Goal: Task Accomplishment & Management: Use online tool/utility

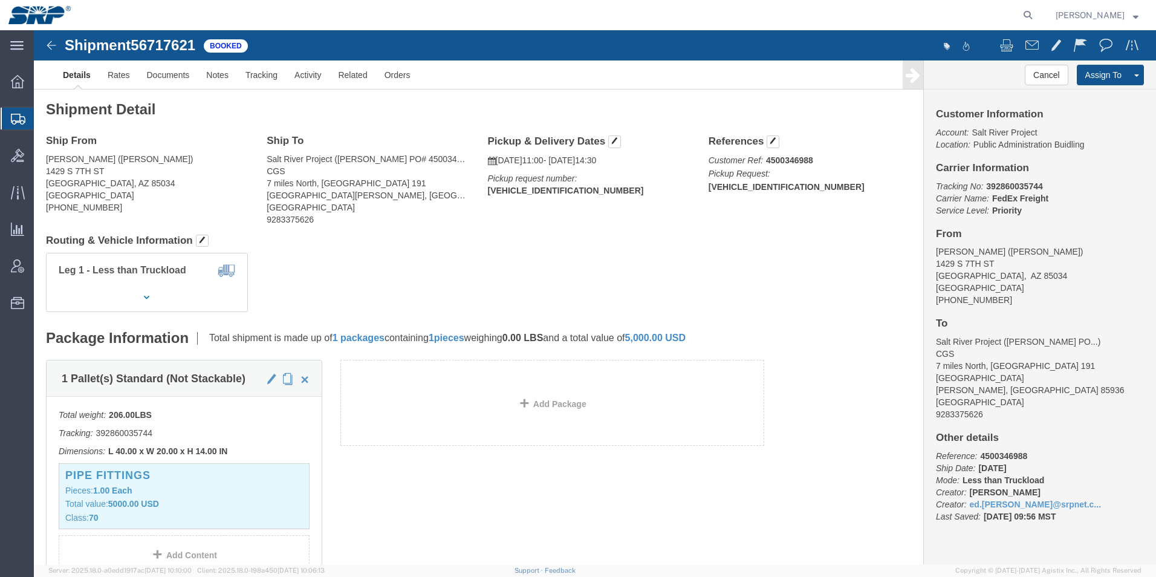
click at [12, 109] on div at bounding box center [18, 119] width 34 height 22
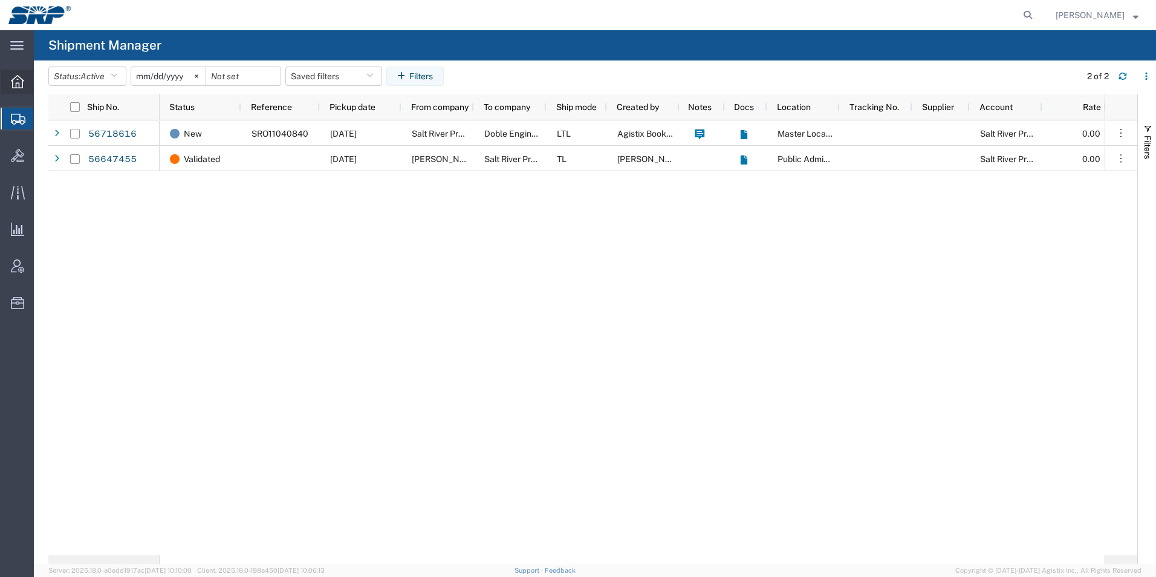
click at [19, 84] on icon at bounding box center [17, 81] width 13 height 13
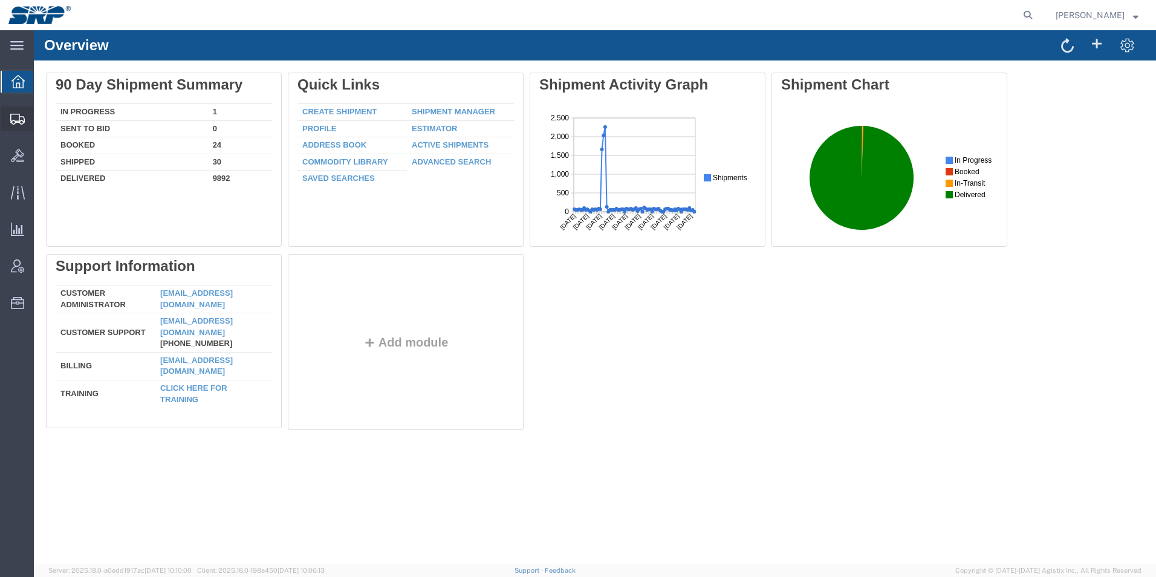
click at [15, 121] on icon at bounding box center [17, 119] width 15 height 11
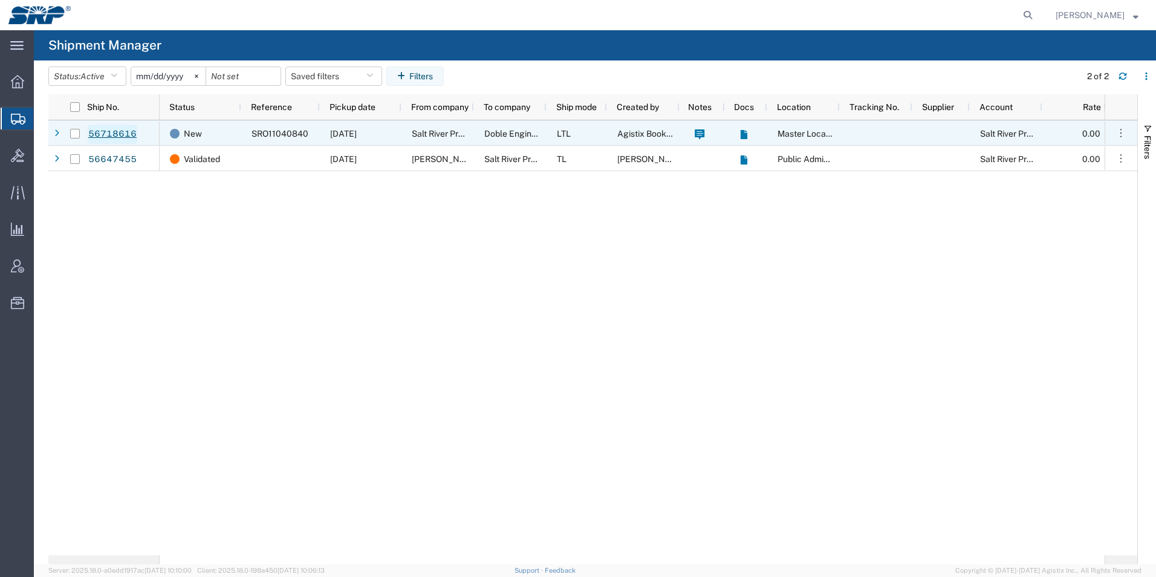
click at [105, 132] on link "56718616" at bounding box center [113, 134] width 50 height 19
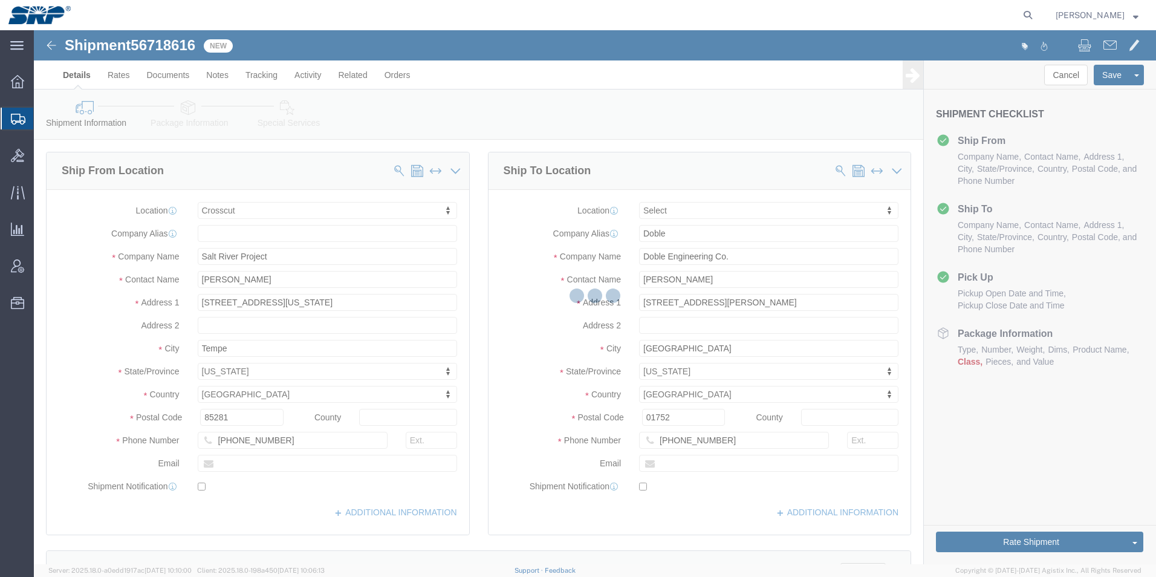
select select "54812"
select select
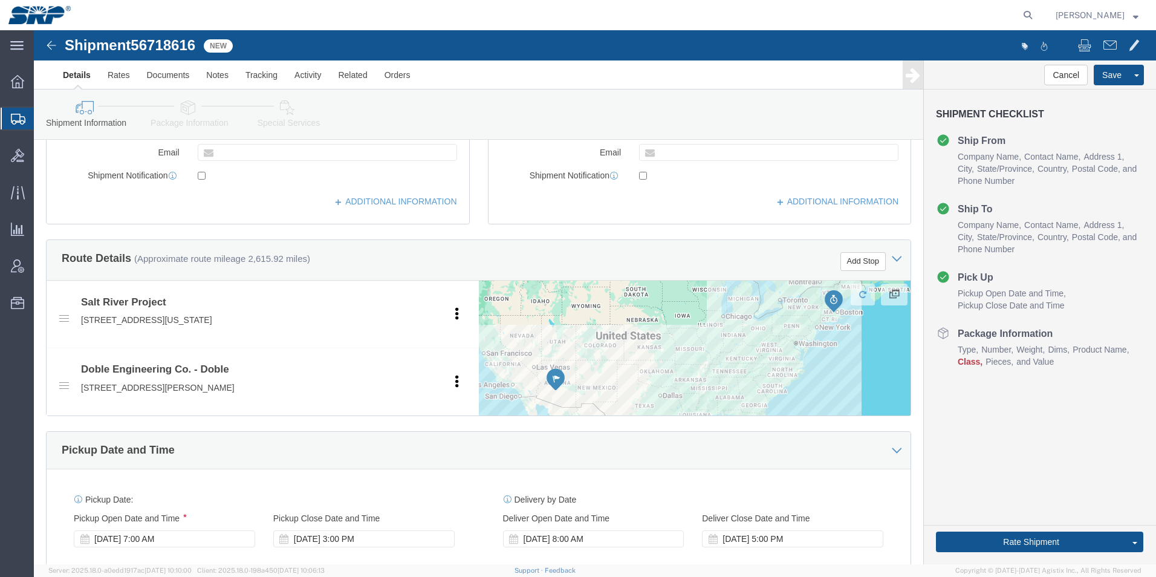
scroll to position [484, 0]
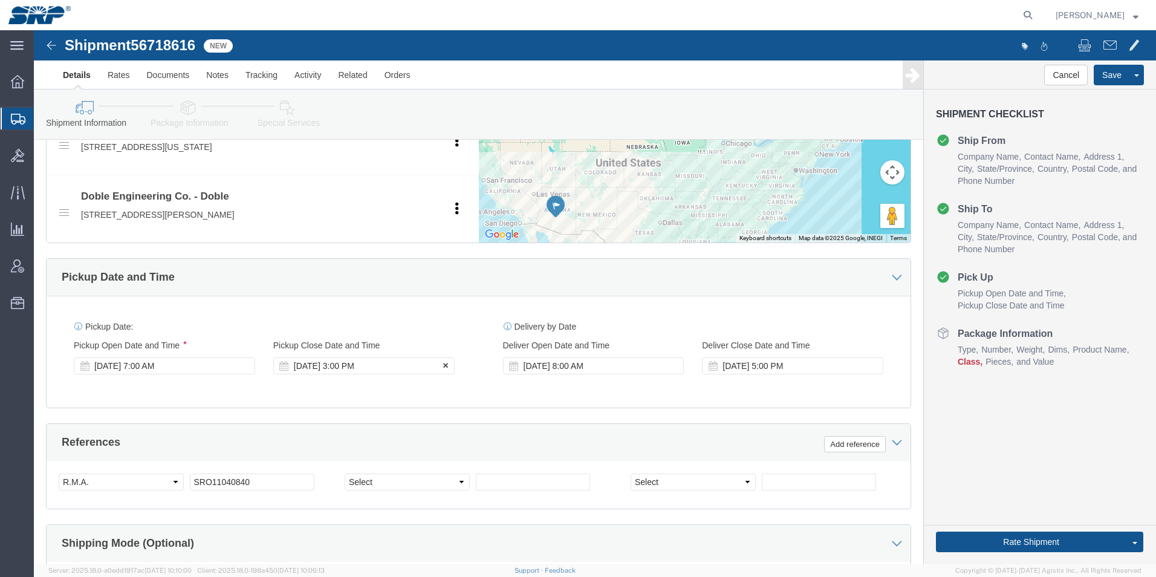
click div "[DATE] 3:00 PM"
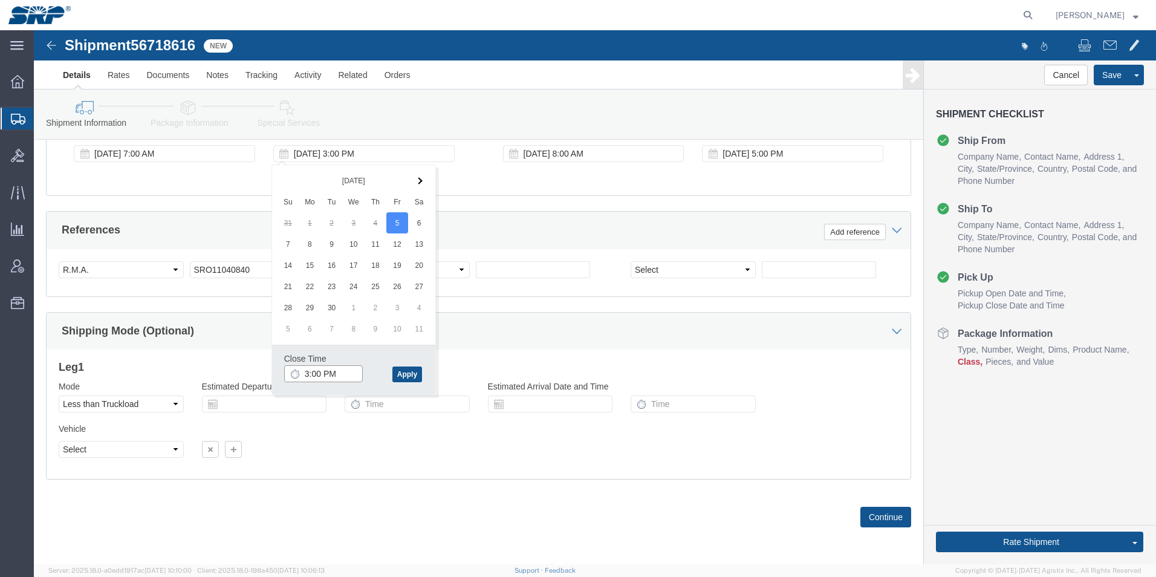
click input "3:00 PM"
type input "2:00 PM"
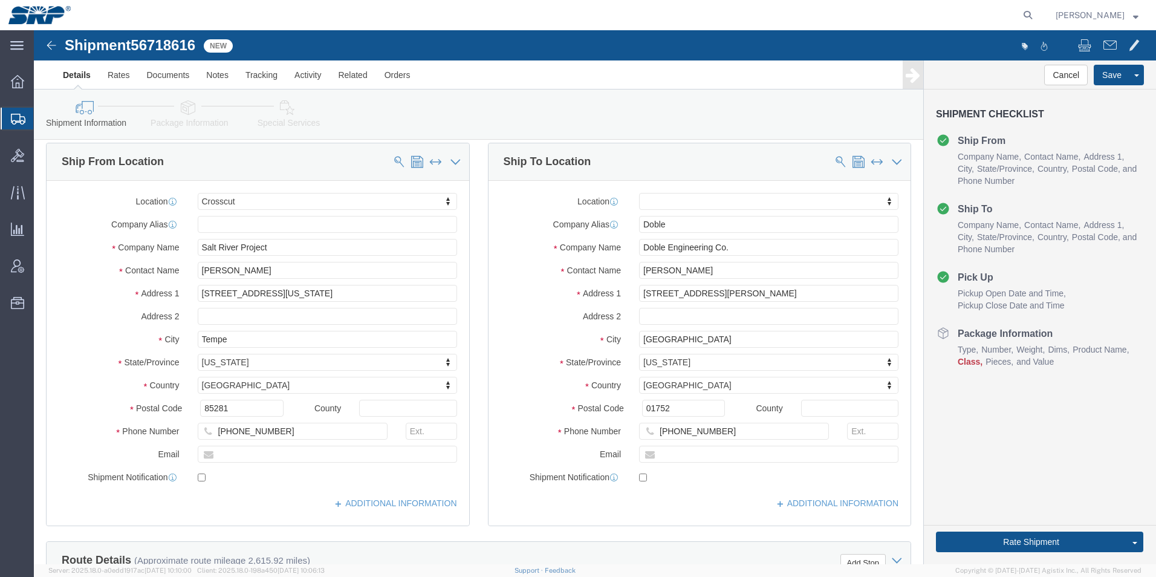
scroll to position [0, 0]
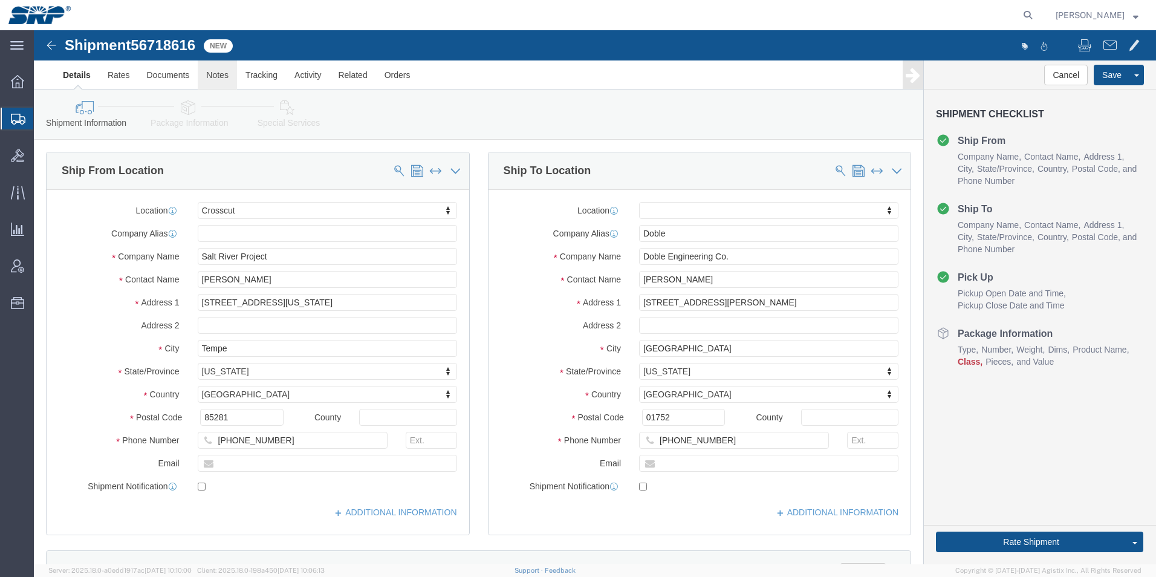
click link "Notes"
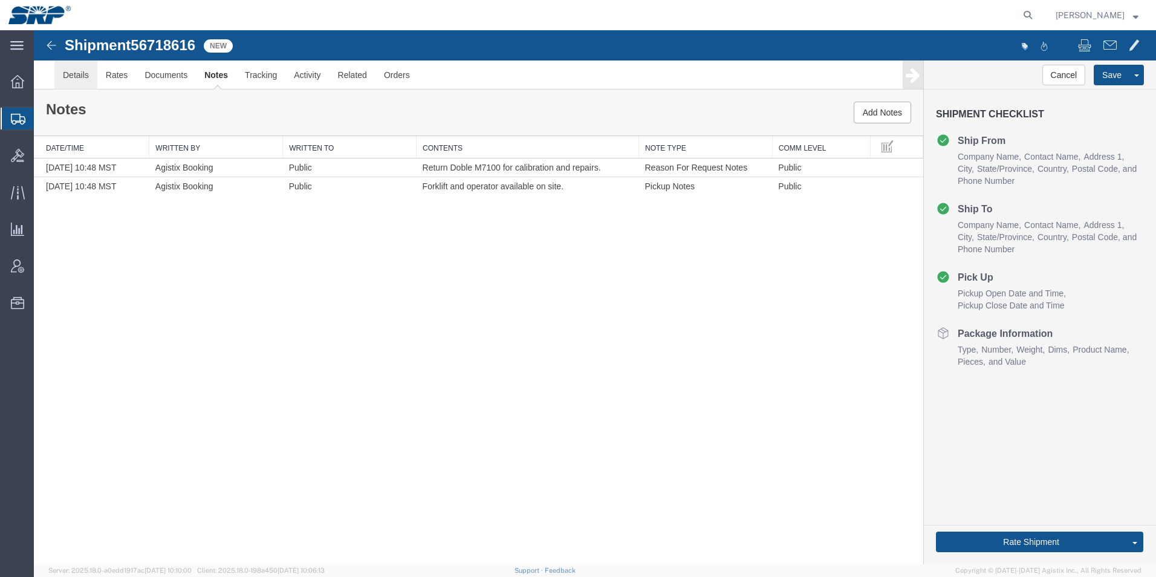
click at [63, 74] on link "Details" at bounding box center [75, 74] width 43 height 29
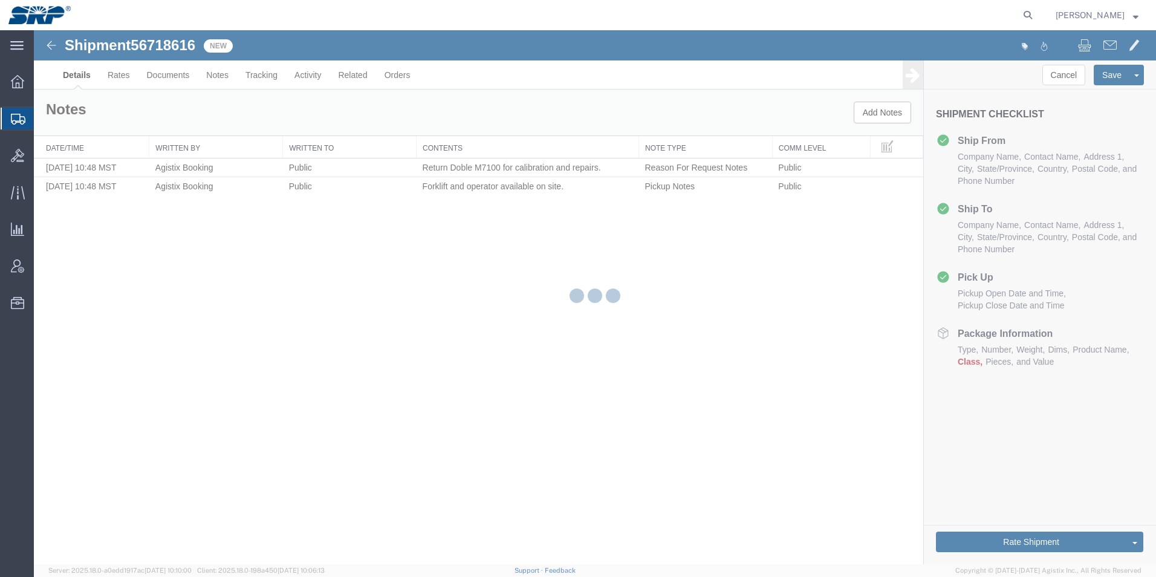
select select "54812"
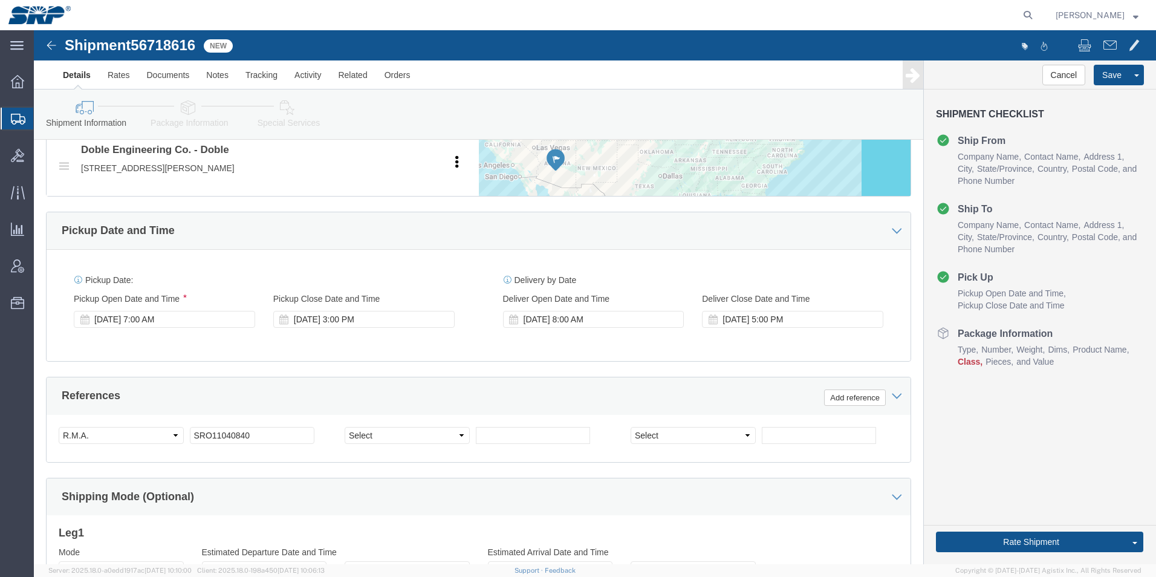
scroll to position [544, 0]
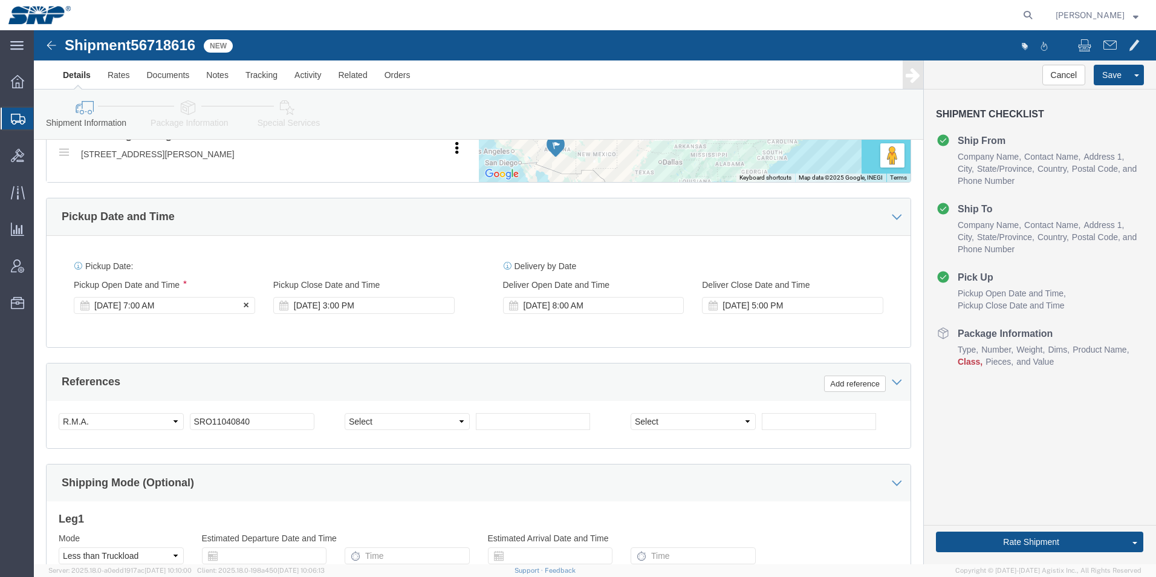
click div "[DATE] 7:00 AM"
click div "[DATE] 3:00 PM"
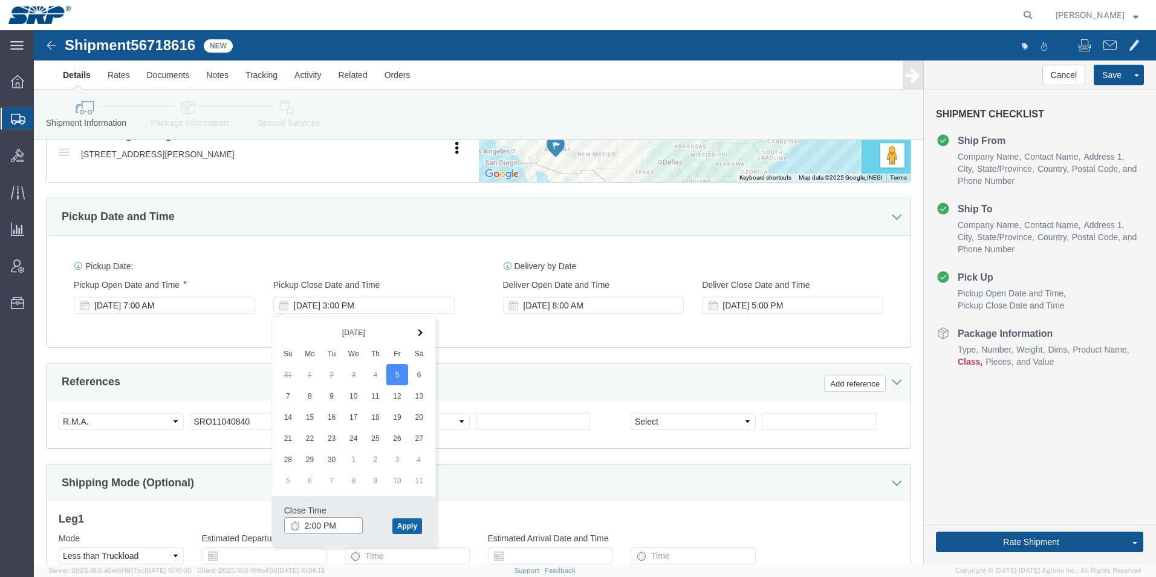
type input "2:00 PM"
click button "Apply"
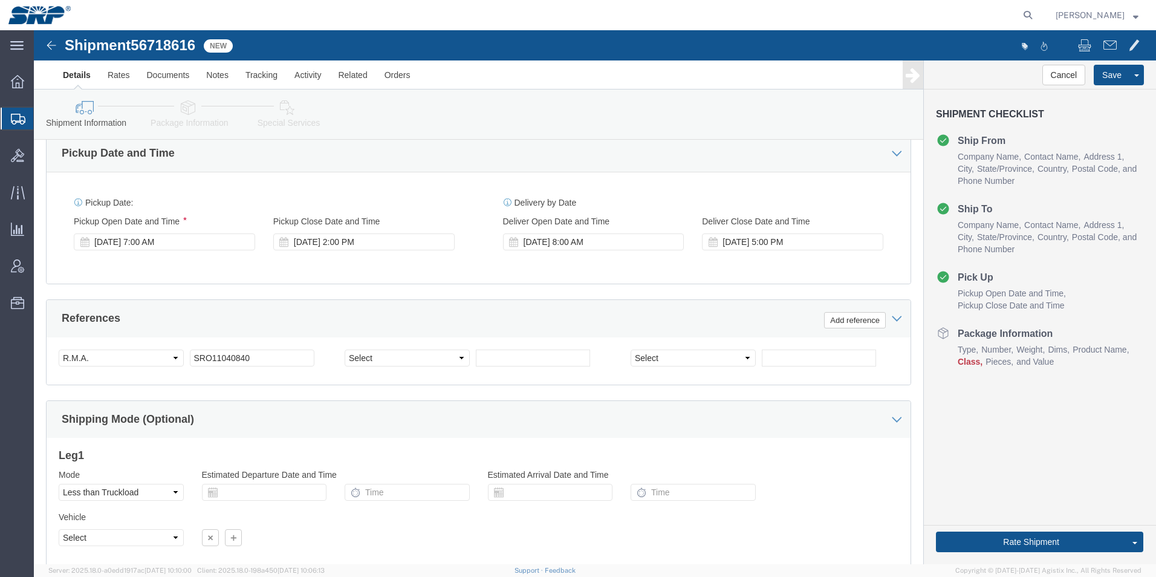
scroll to position [696, 0]
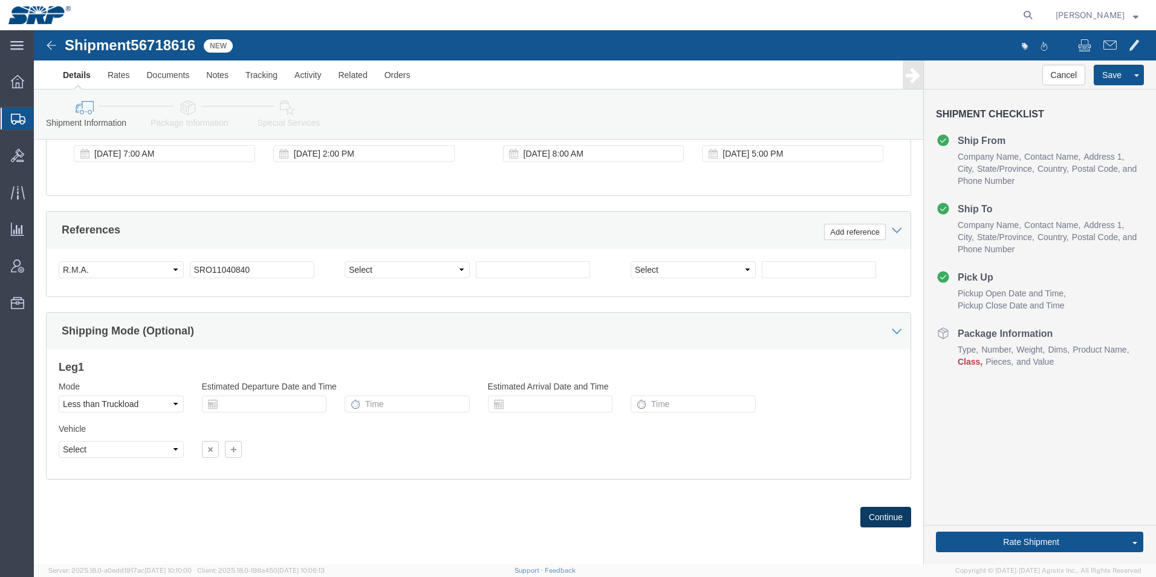
click button "Continue"
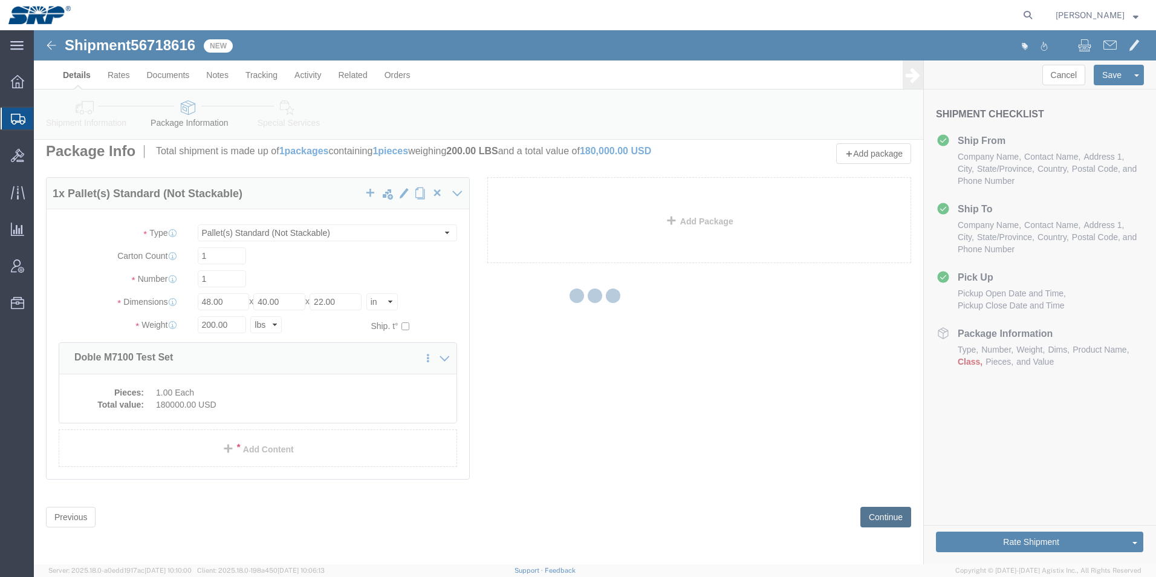
scroll to position [0, 0]
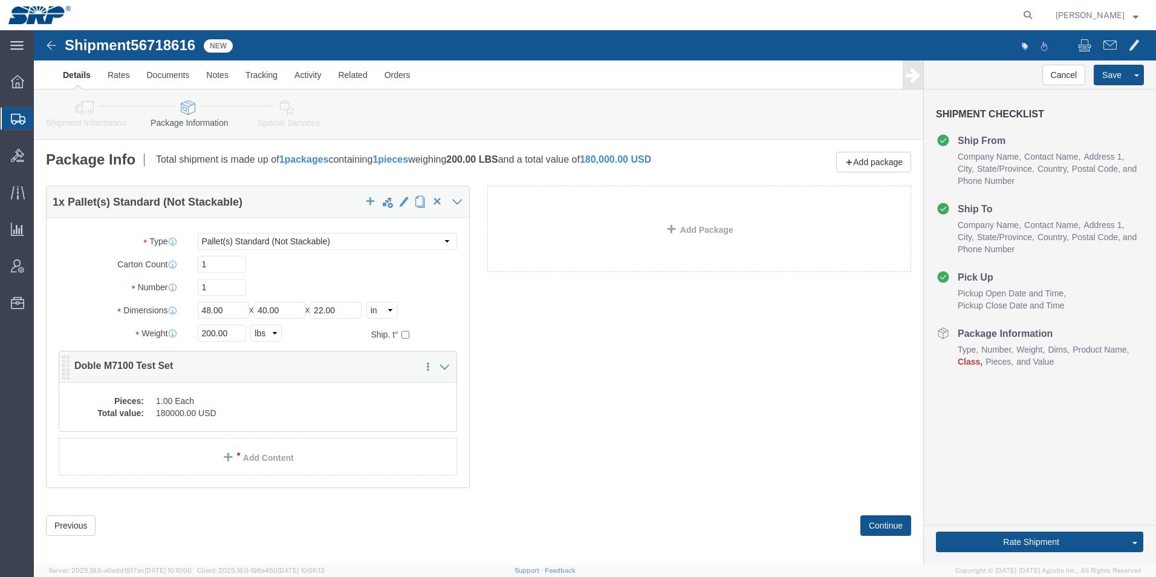
click dd "180000.00 USD"
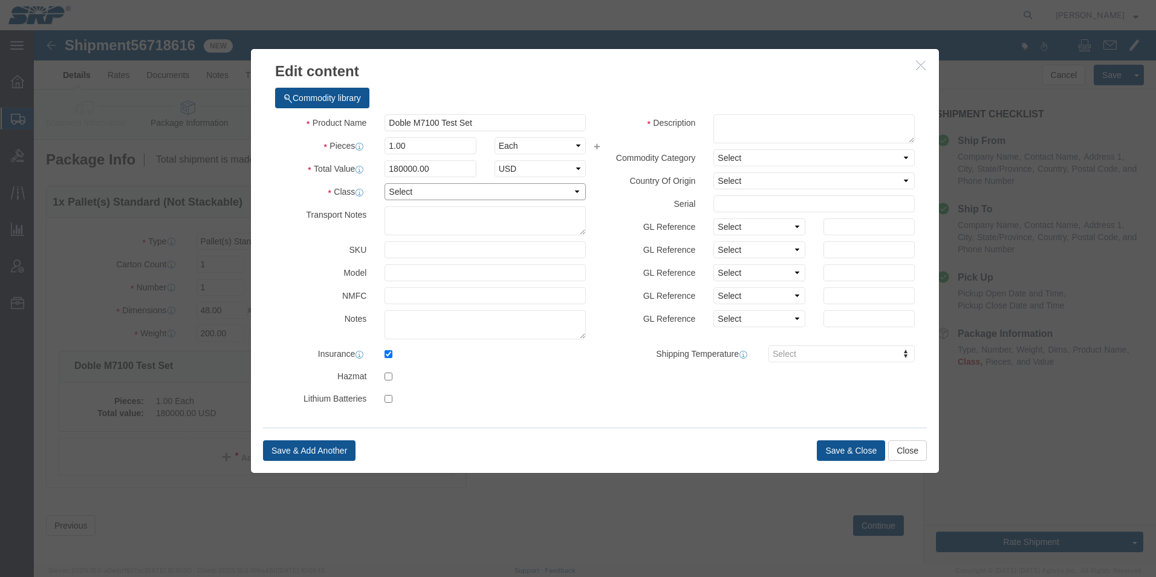
click select "Select 50 55 60 65 70 85 92.5 100 125 175 250 300 400"
select select "70"
click select "Select 50 55 60 65 70 85 92.5 100 125 175 250 300 400"
click button "Save & Close"
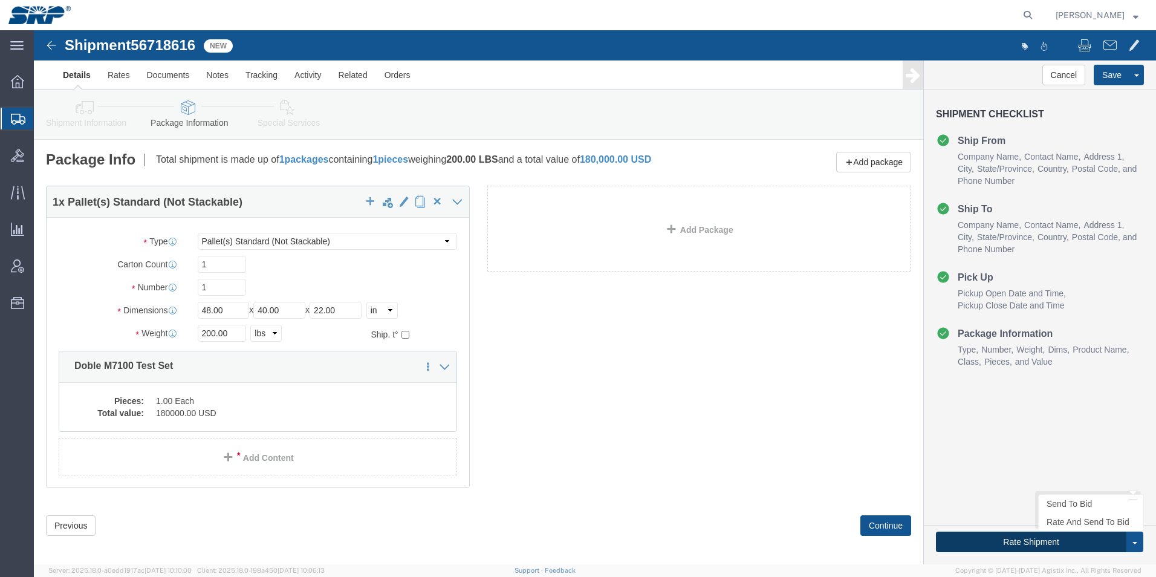
click button "Rate Shipment"
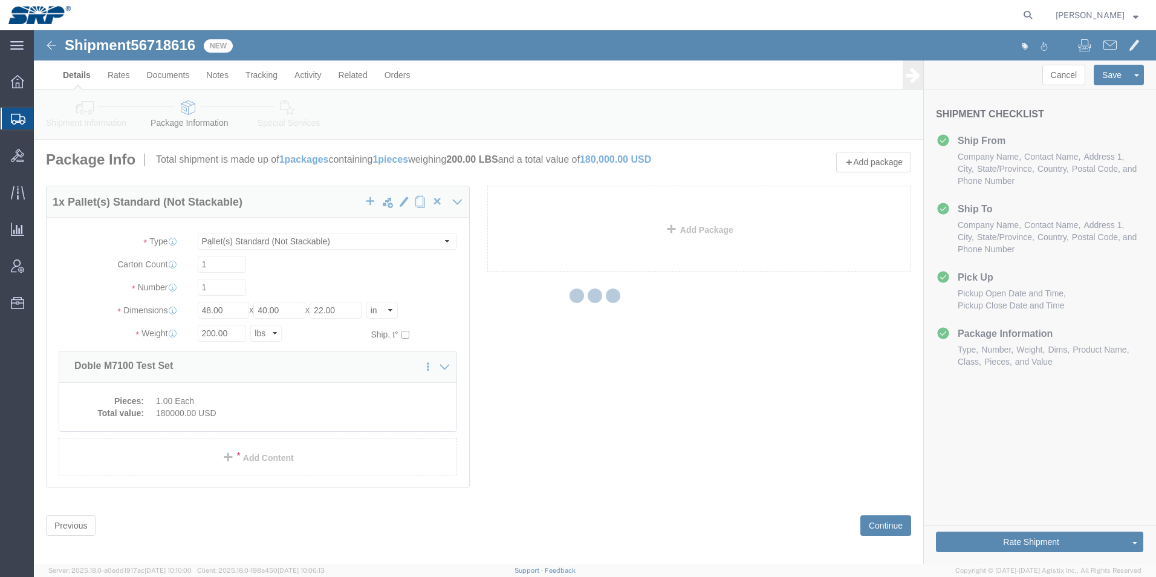
select select
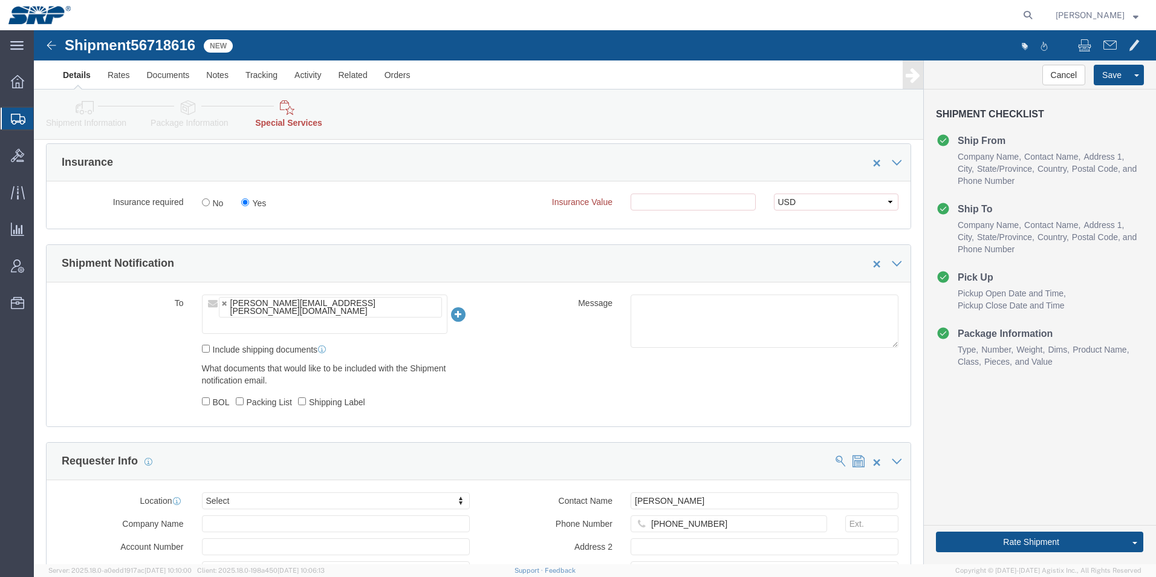
scroll to position [786, 0]
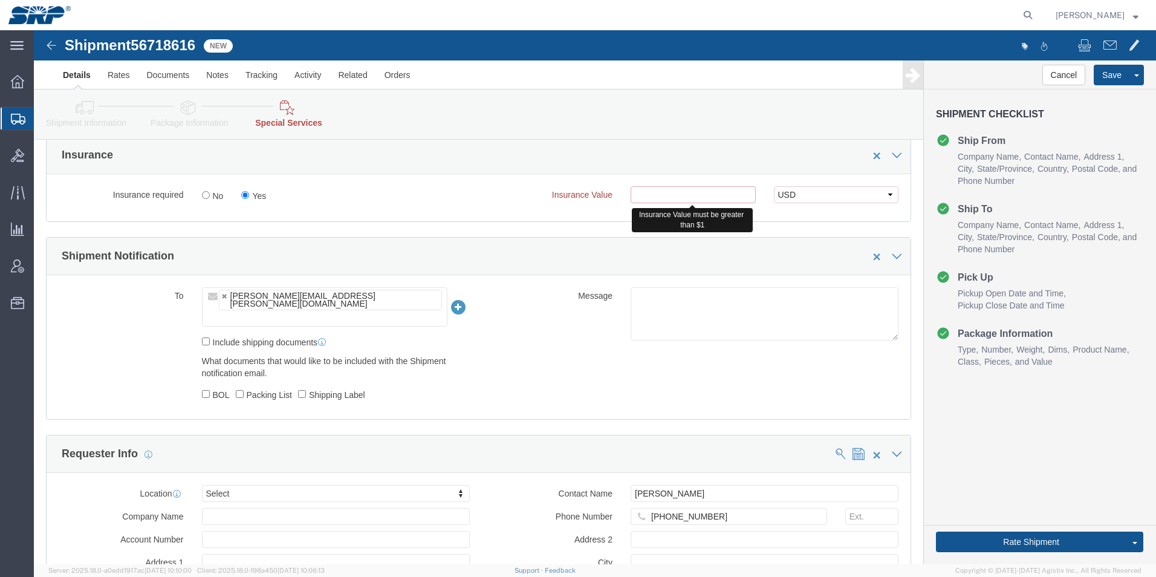
click input "text"
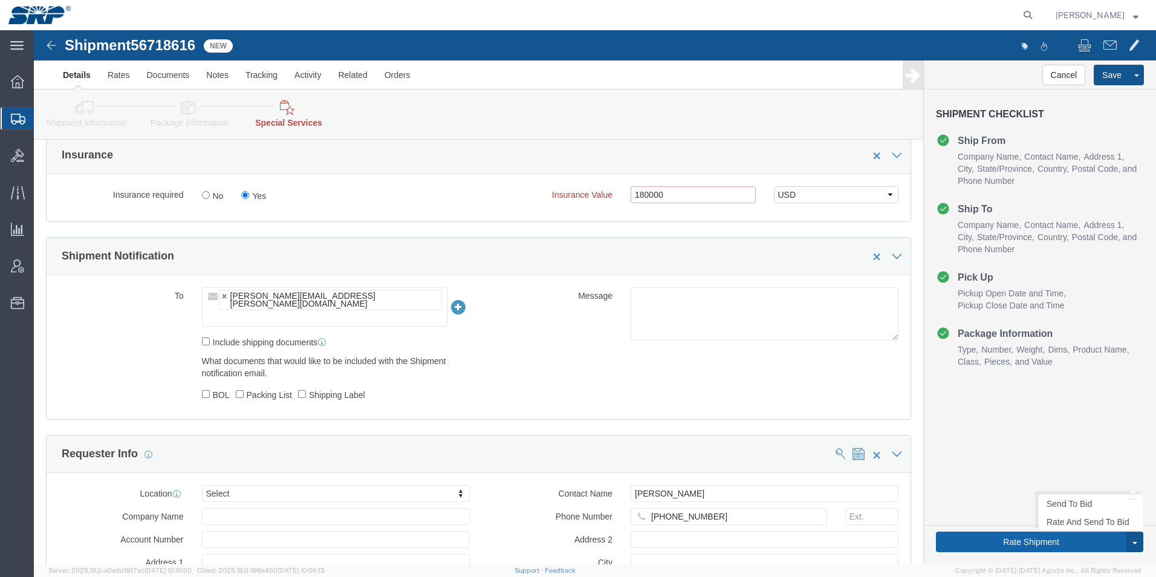
type input "180000"
click button "Rate Shipment"
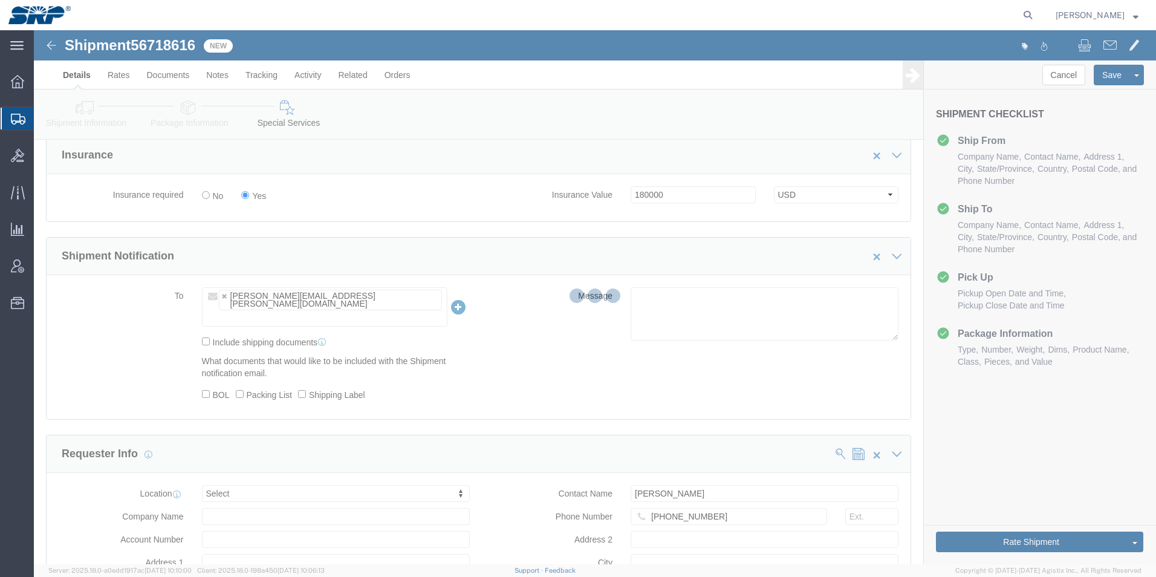
scroll to position [0, 0]
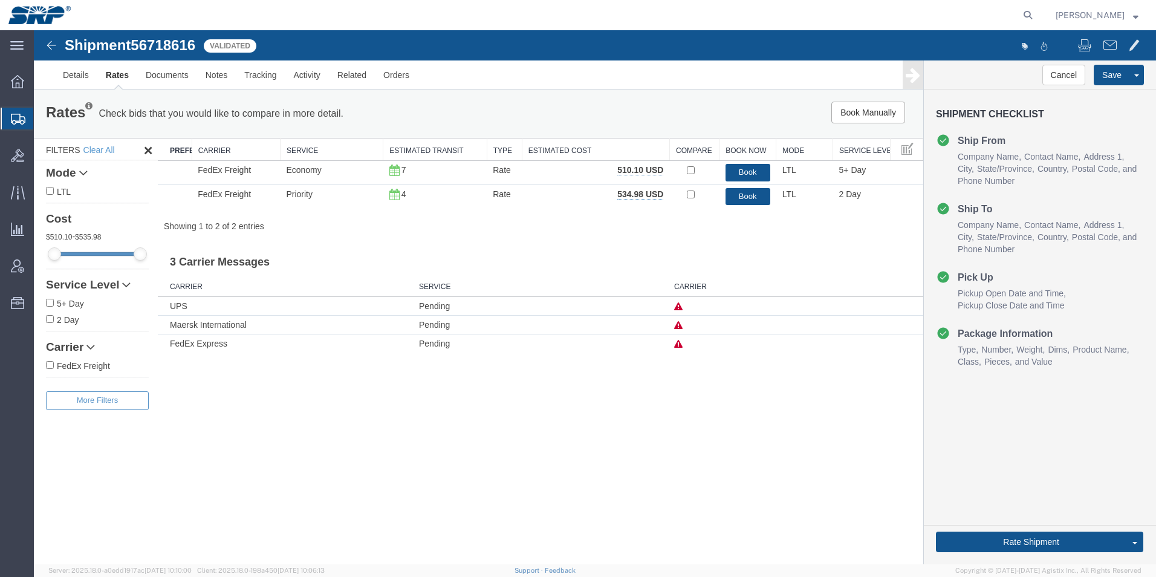
click at [13, 112] on div at bounding box center [18, 119] width 34 height 22
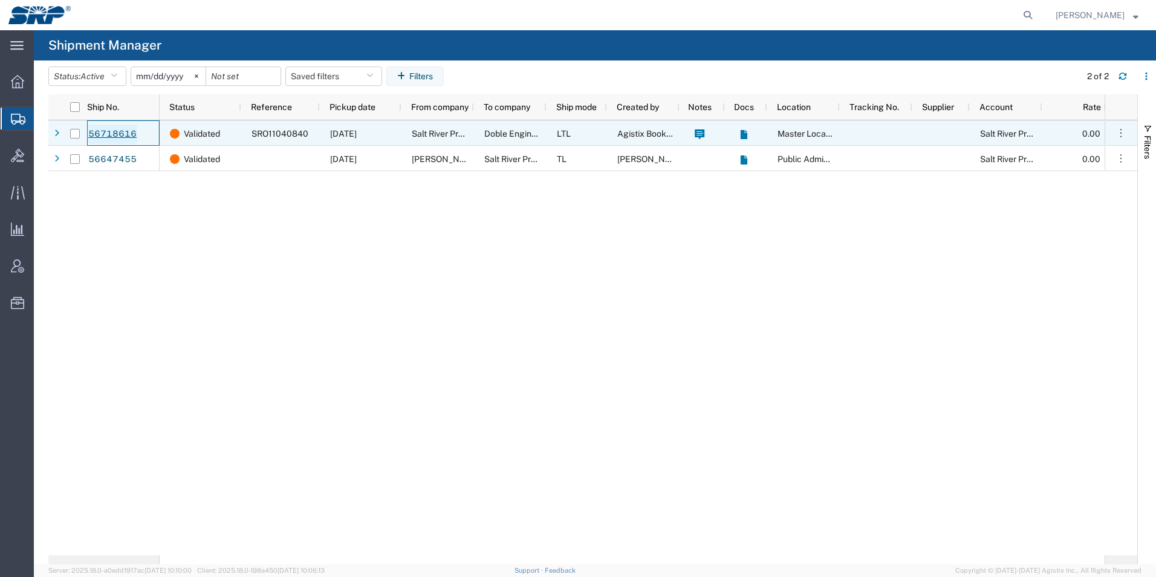
click at [129, 132] on link "56718616" at bounding box center [113, 134] width 50 height 19
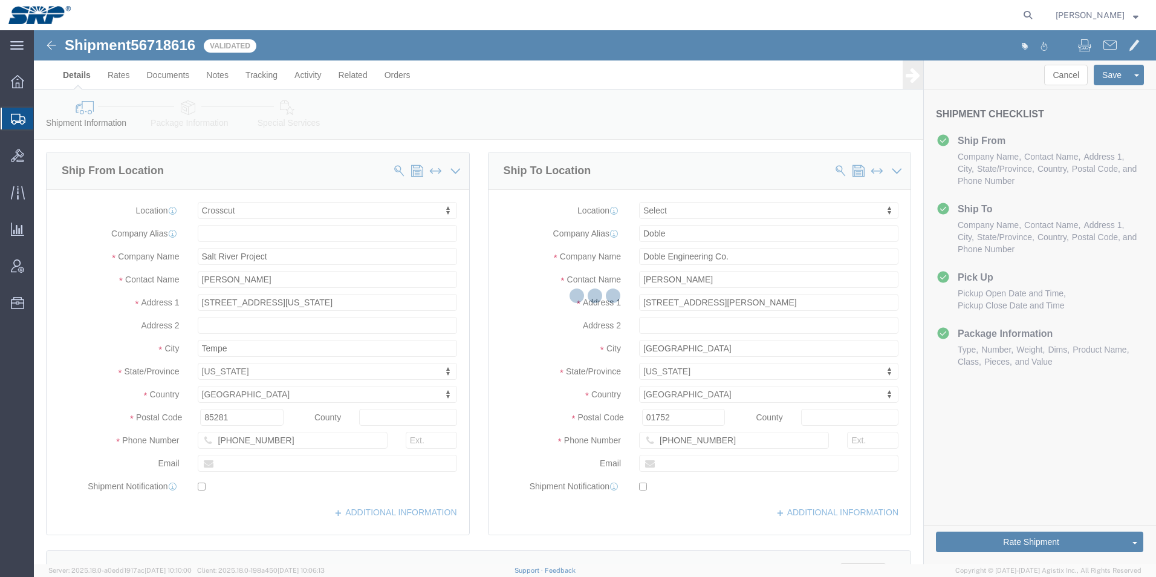
select select "54812"
select select
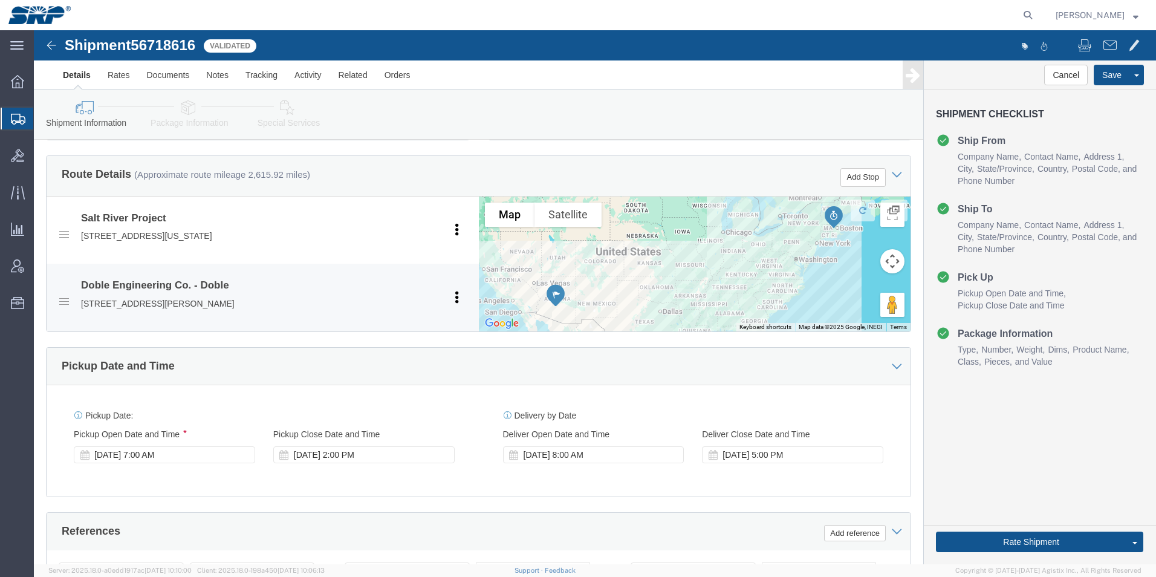
scroll to position [484, 0]
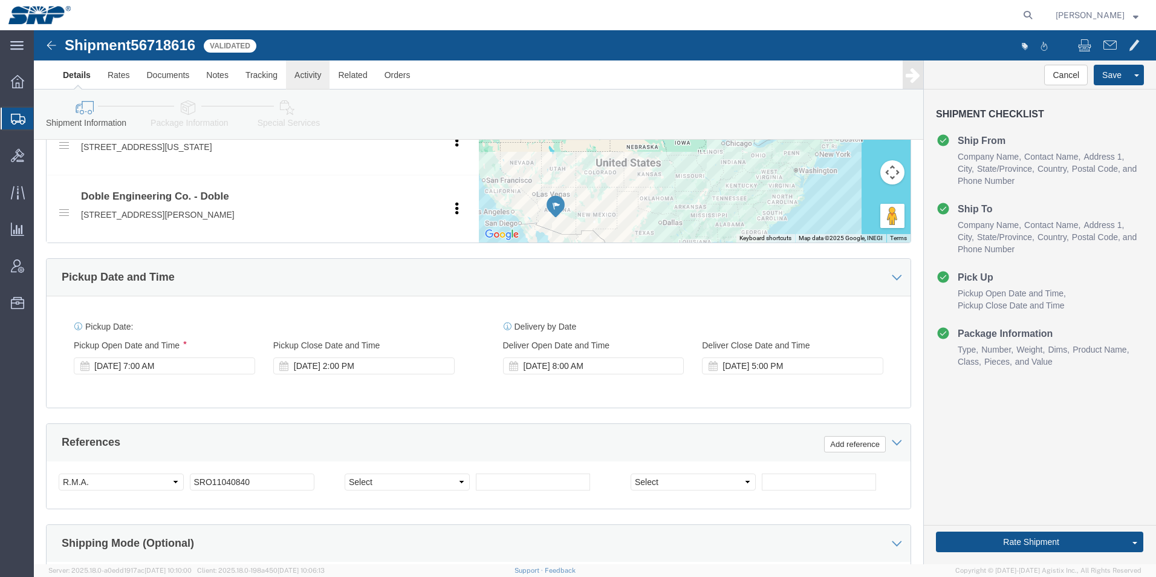
click link "Activity"
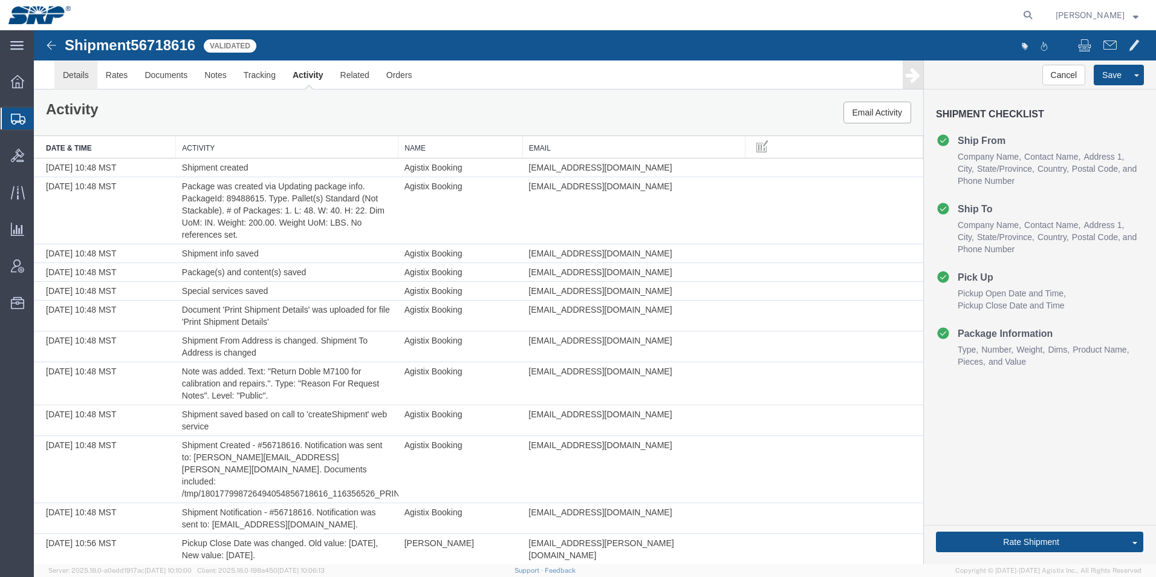
click at [80, 75] on link "Details" at bounding box center [75, 74] width 43 height 29
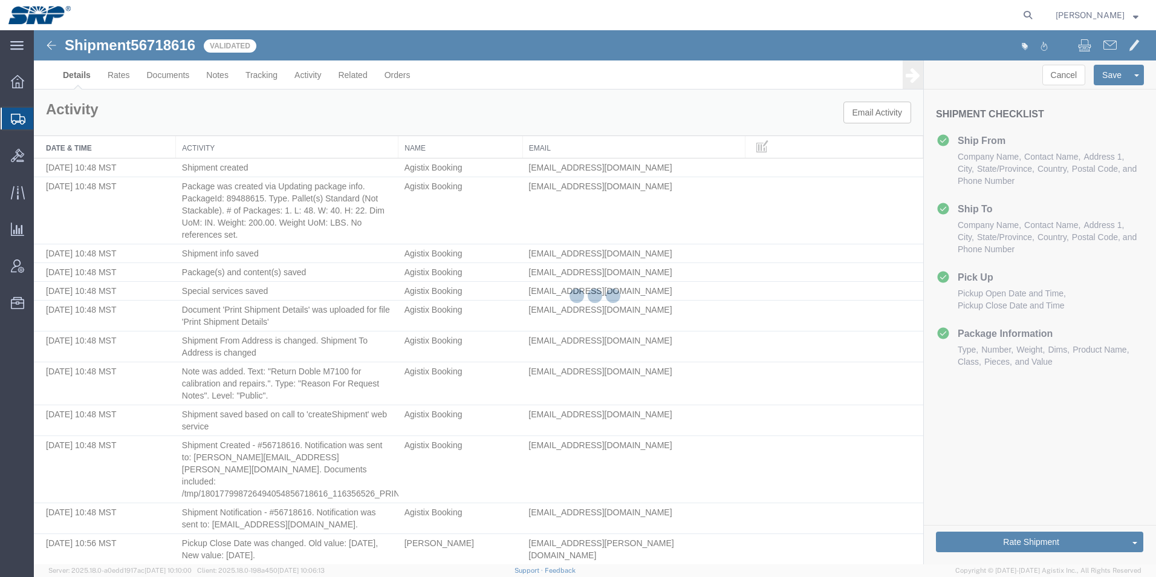
select select "54812"
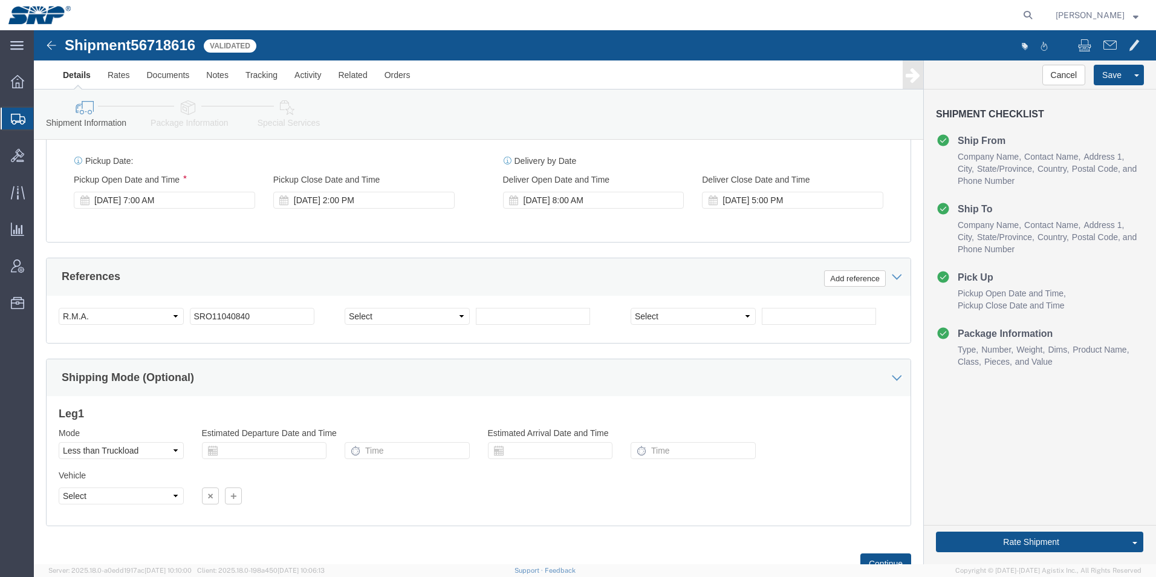
scroll to position [696, 0]
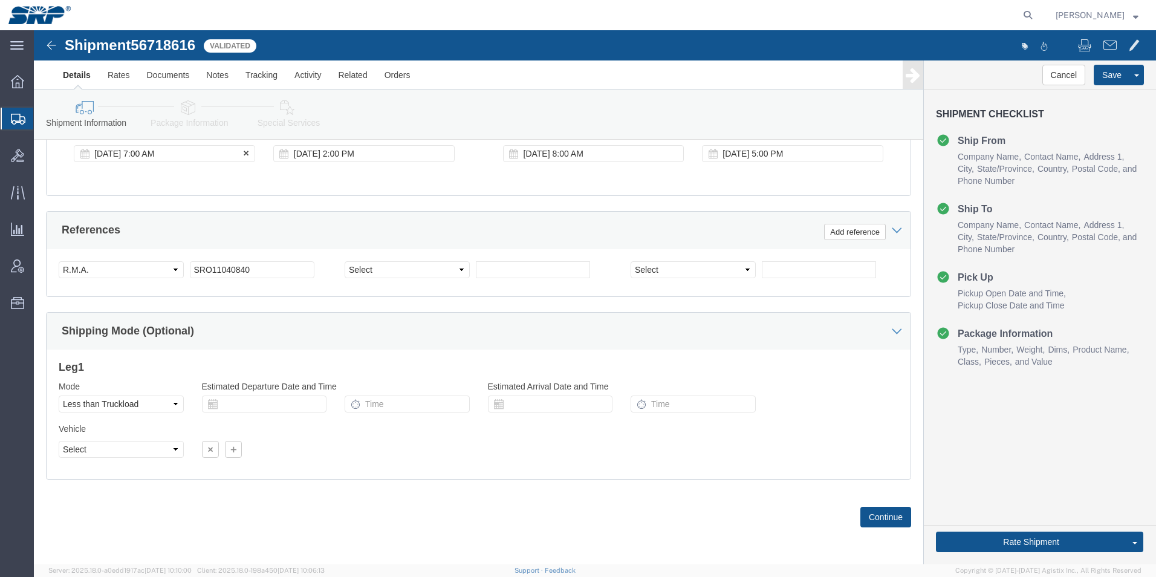
click div "[DATE] 7:00 AM"
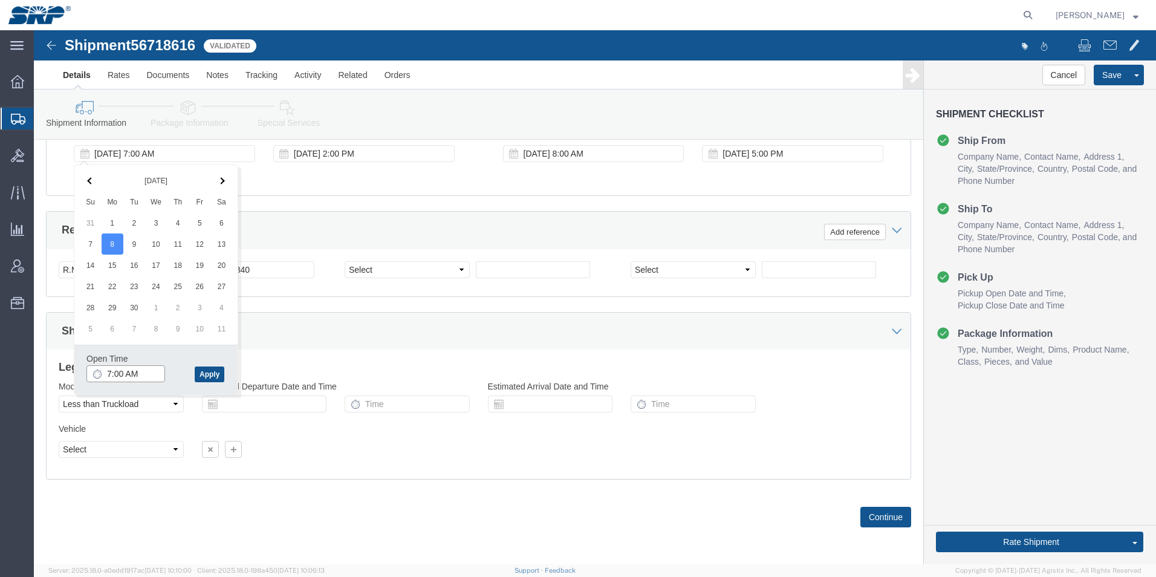
click input "7:00 AM"
type input "8:00 AM"
click button "Apply"
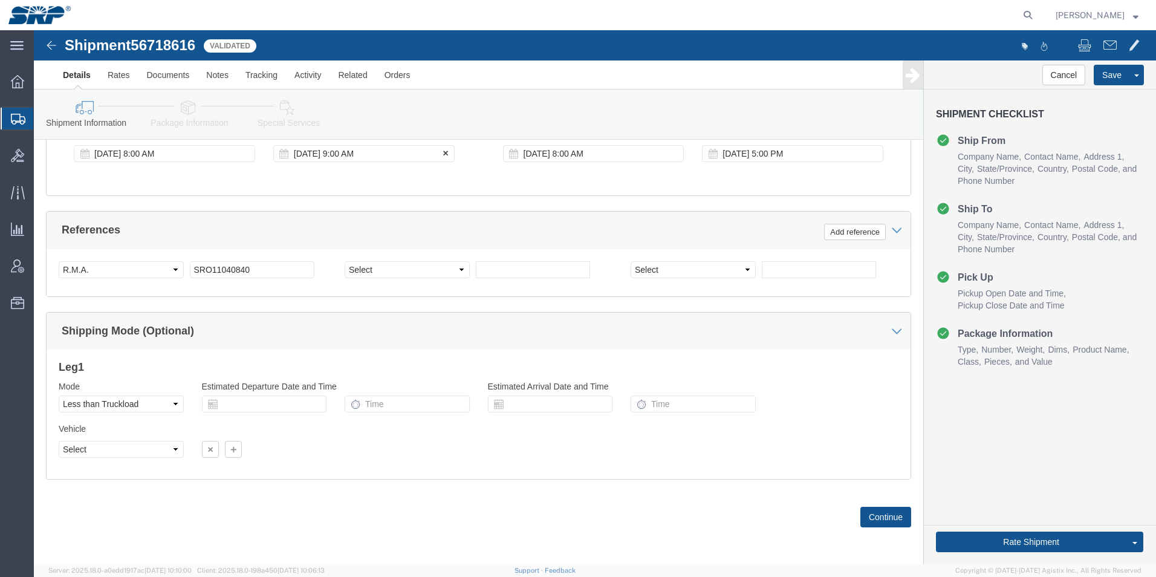
click div "[DATE] 9:00 AM"
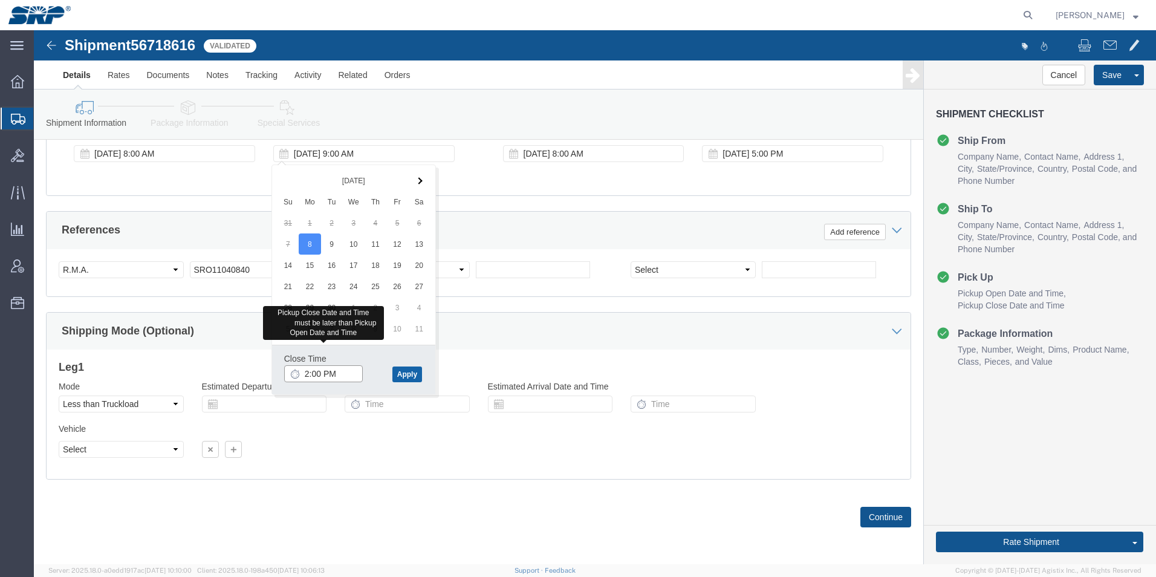
type input "2:00 PM"
click button "Apply"
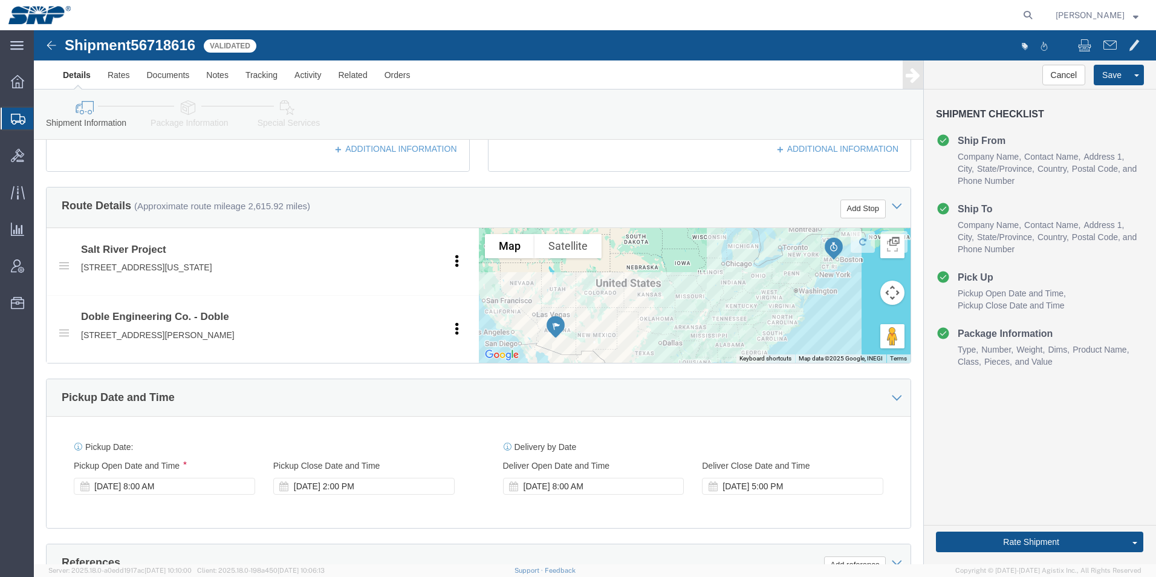
scroll to position [484, 0]
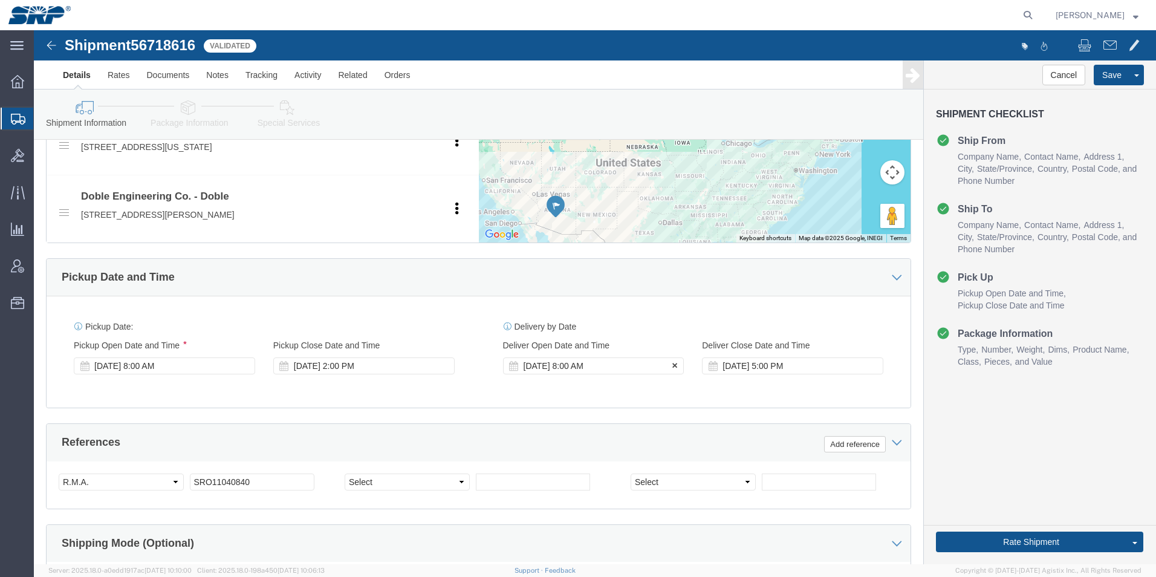
click div "[DATE] 8:00 AM"
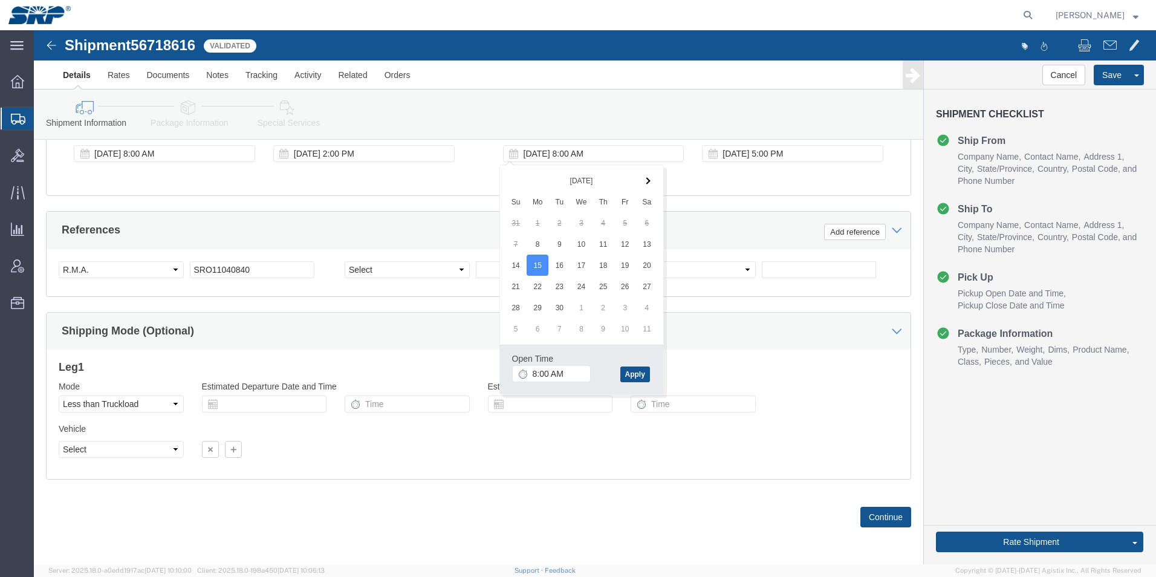
click div "Pickup Date: Pickup Start Date Pickup Start Time Pickup Open Date and Time [DAT…"
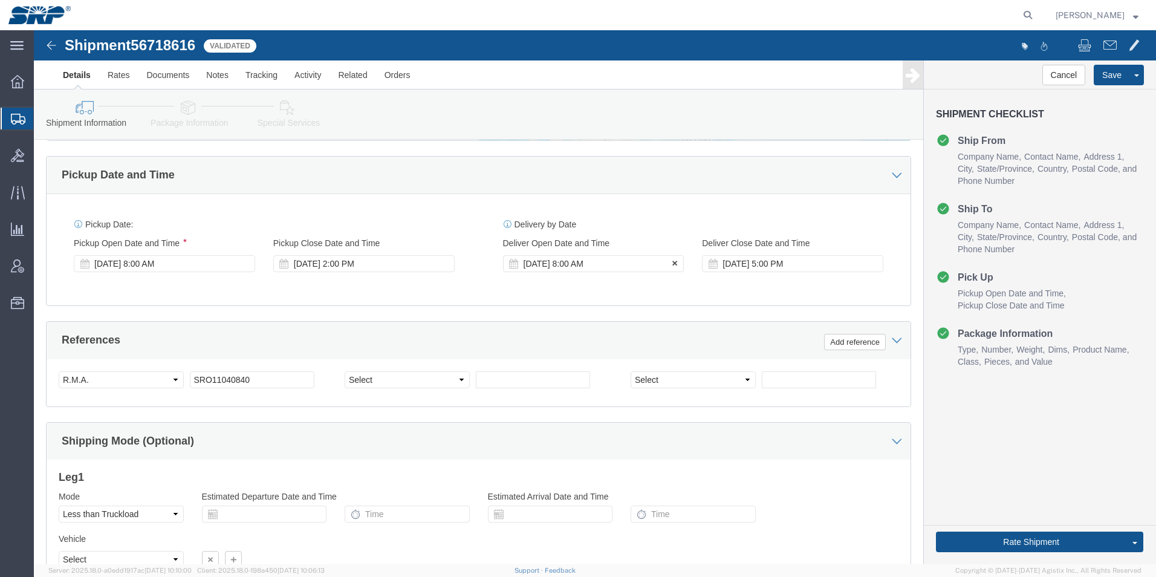
scroll to position [575, 0]
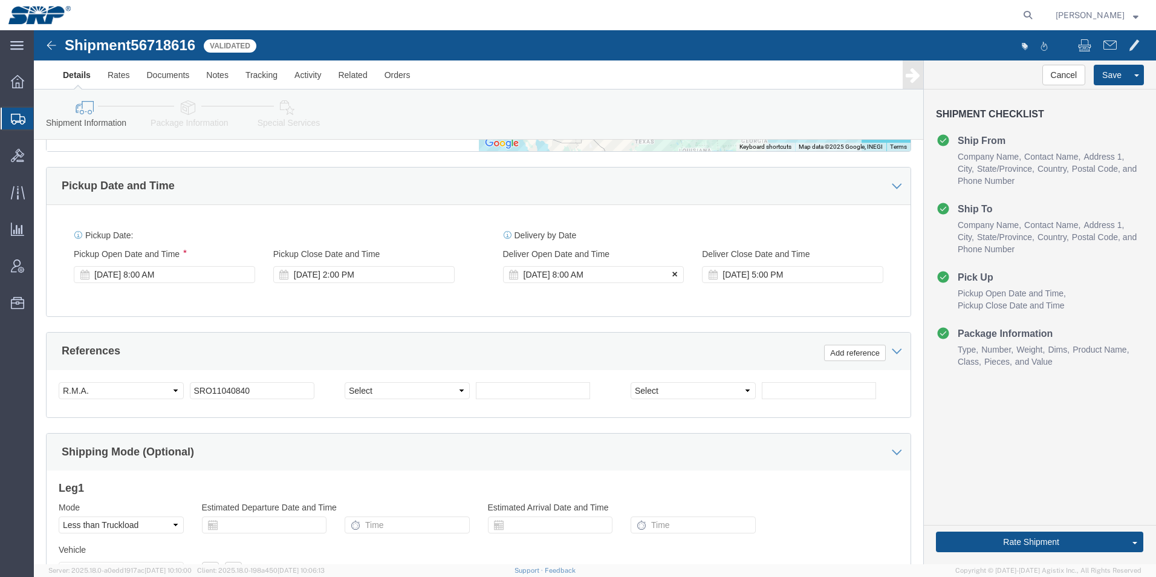
click icon
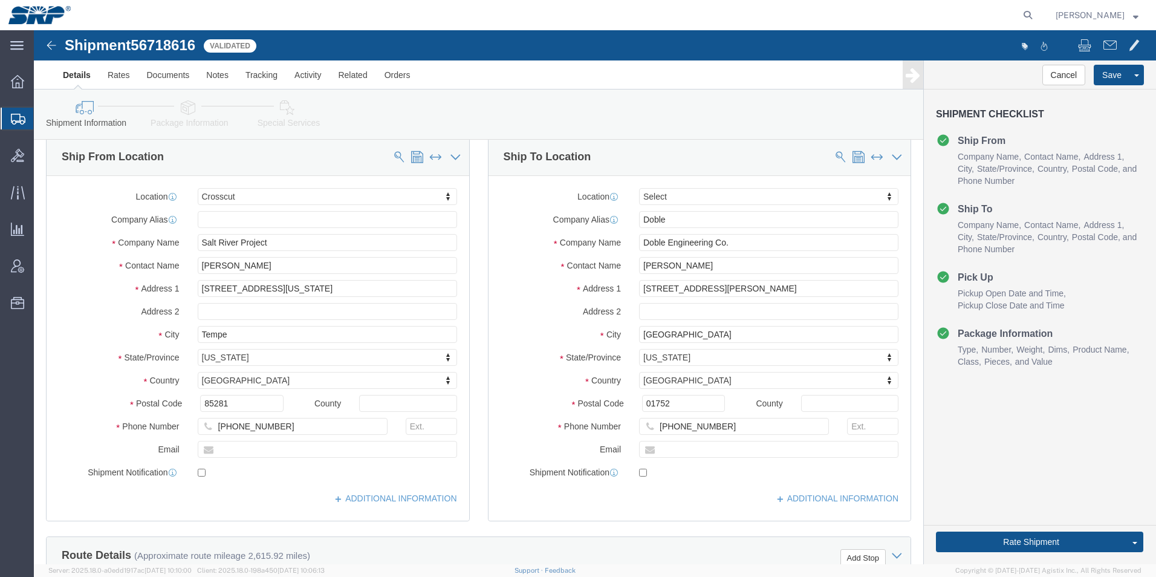
scroll to position [0, 0]
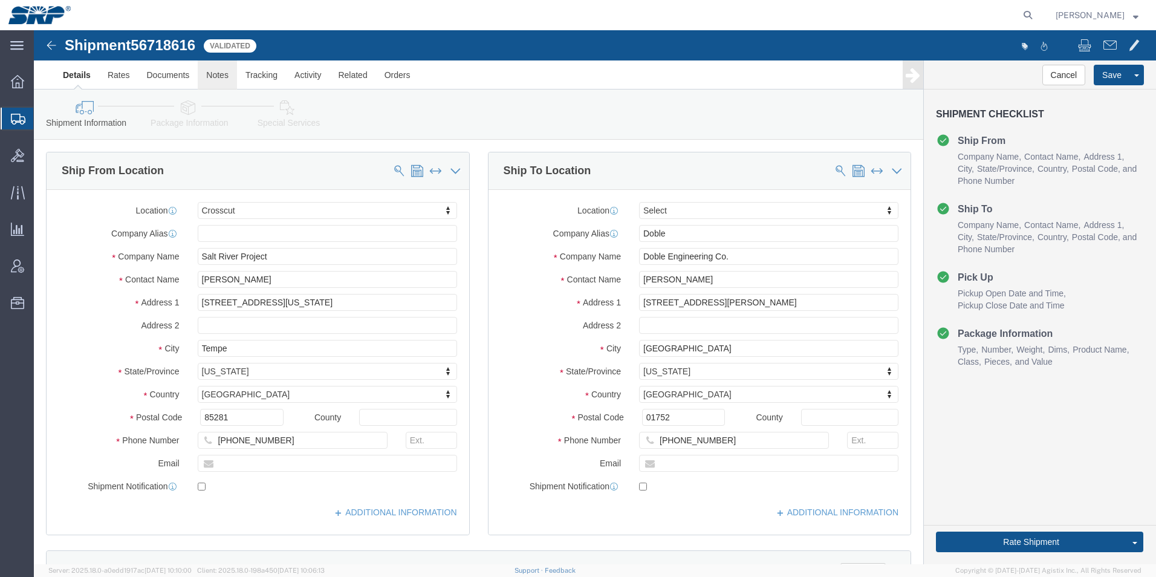
click link "Notes"
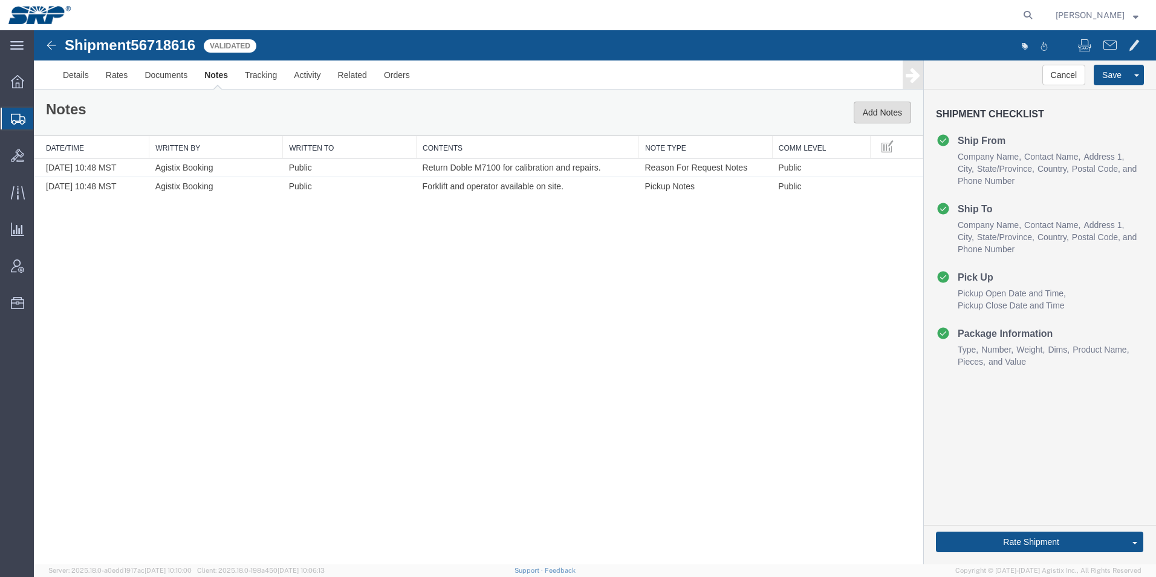
click at [874, 115] on button "Add Notes" at bounding box center [882, 113] width 57 height 22
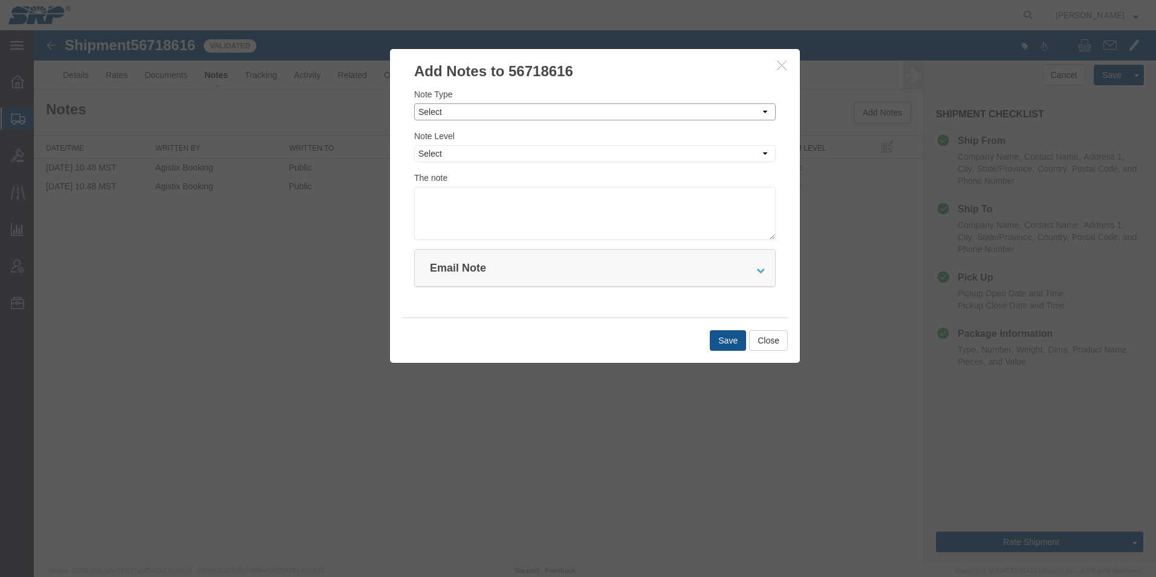
click at [460, 111] on select "Select Approval Bid Notes Carrier Change Notes Claim Notes Content Hazmat Notes…" at bounding box center [595, 111] width 362 height 17
select select "DELIVERY_NOTES"
click at [414, 103] on select "Select Approval Bid Notes Carrier Change Notes Claim Notes Content Hazmat Notes…" at bounding box center [595, 111] width 362 height 17
click at [452, 153] on select "Select Private to Account Private to Vendor Public" at bounding box center [595, 153] width 362 height 17
select select "PUBLIC"
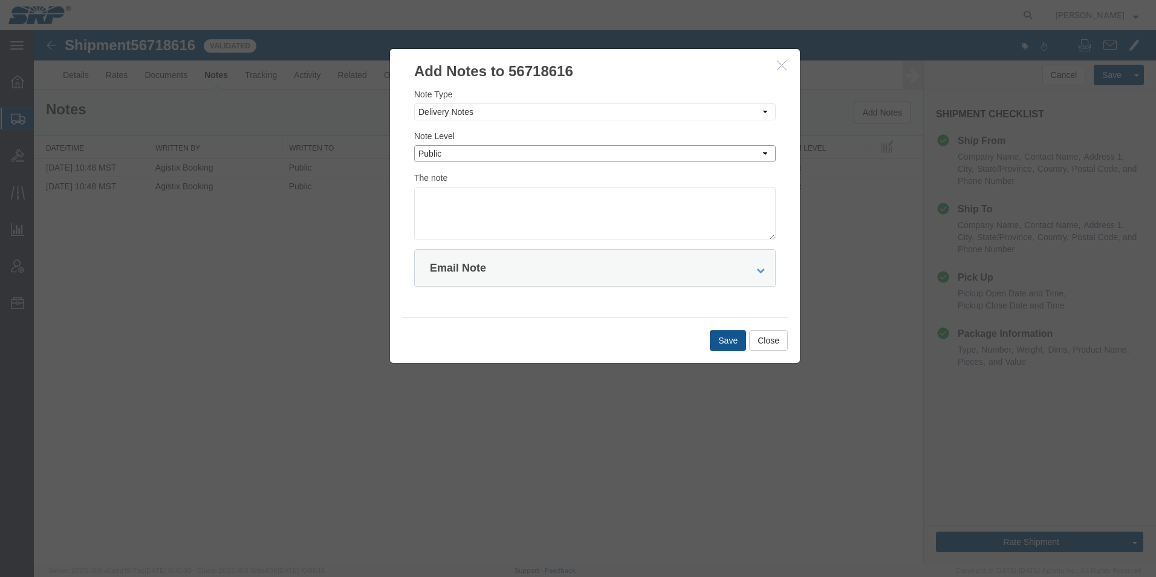
click at [414, 145] on select "Select Private to Account Private to Vendor Public" at bounding box center [595, 153] width 362 height 17
click at [459, 207] on textarea at bounding box center [595, 213] width 362 height 53
type textarea "Doble open 8AM to 5PM M-F for receiving."
click at [724, 346] on button "Save" at bounding box center [728, 340] width 36 height 21
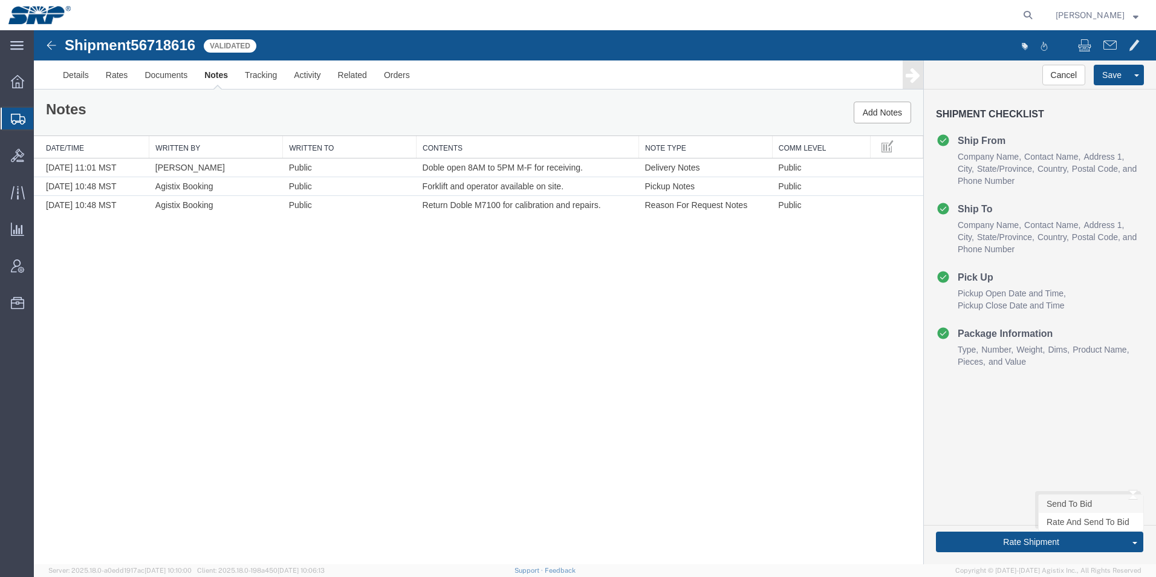
click at [1078, 504] on link "Send To Bid" at bounding box center [1091, 504] width 105 height 18
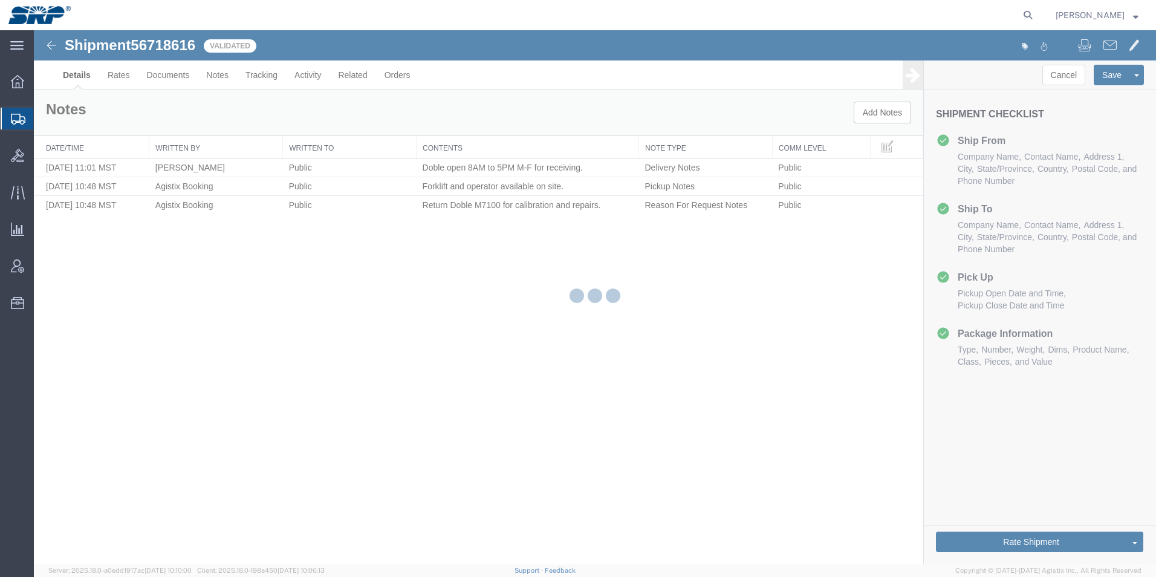
select select "54812"
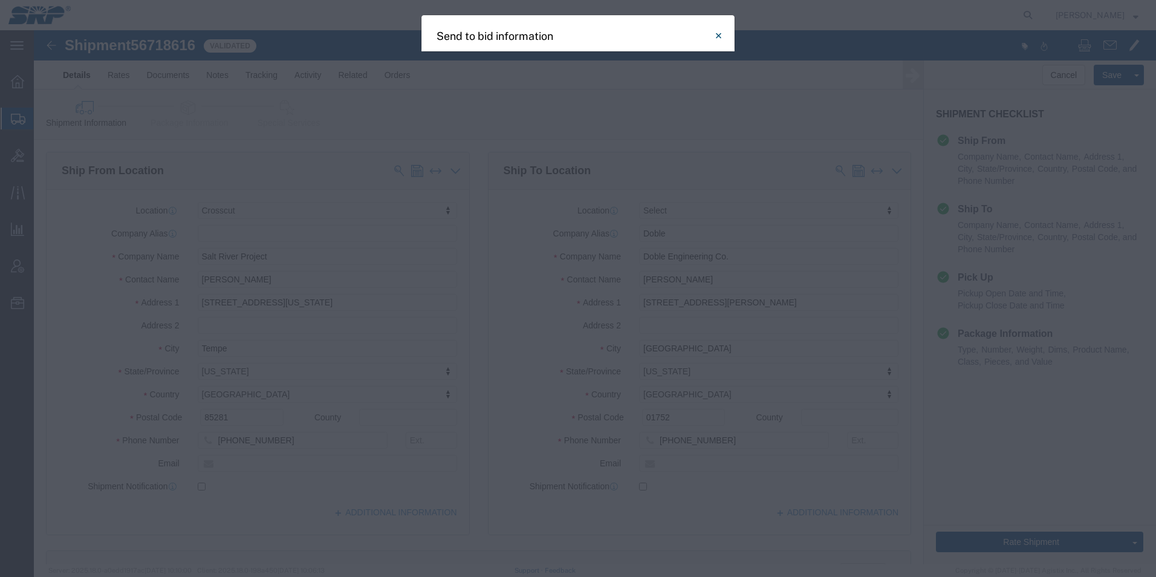
select select "LTL"
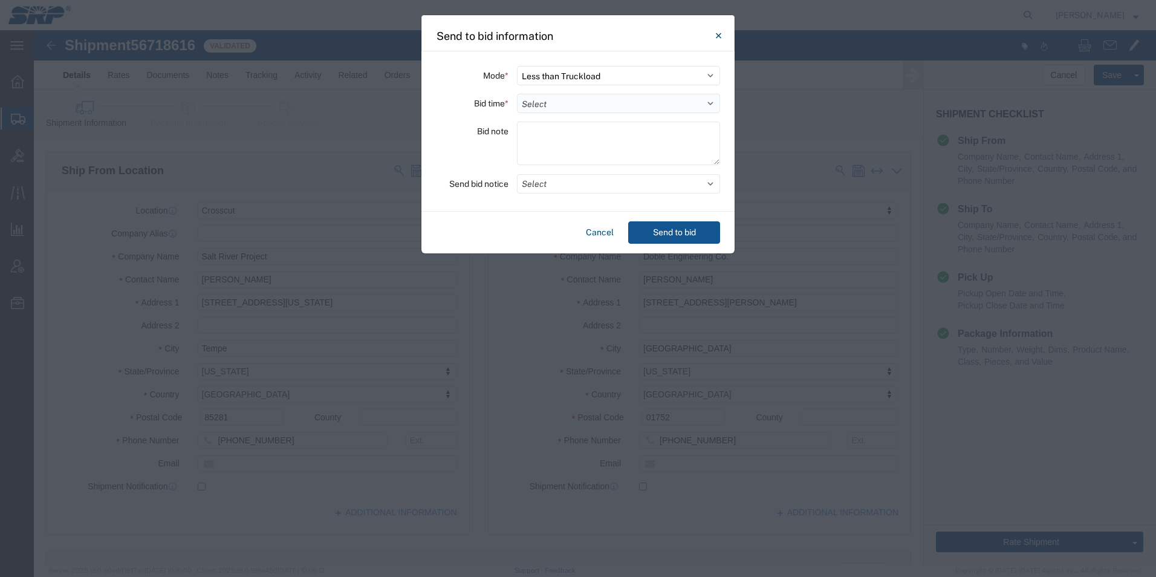
click at [566, 107] on select "Select 30 Min (Rush) 1 Hour (Rush) 2 Hours (Rush) 4 Hours (Rush) 8 Hours (Rush)…" at bounding box center [618, 103] width 203 height 19
select select "24"
click at [517, 94] on select "Select 30 Min (Rush) 1 Hour (Rush) 2 Hours (Rush) 4 Hours (Rush) 8 Hours (Rush)…" at bounding box center [618, 103] width 203 height 19
click at [556, 138] on textarea at bounding box center [618, 144] width 203 height 44
click at [559, 185] on button "Select" at bounding box center [618, 183] width 203 height 19
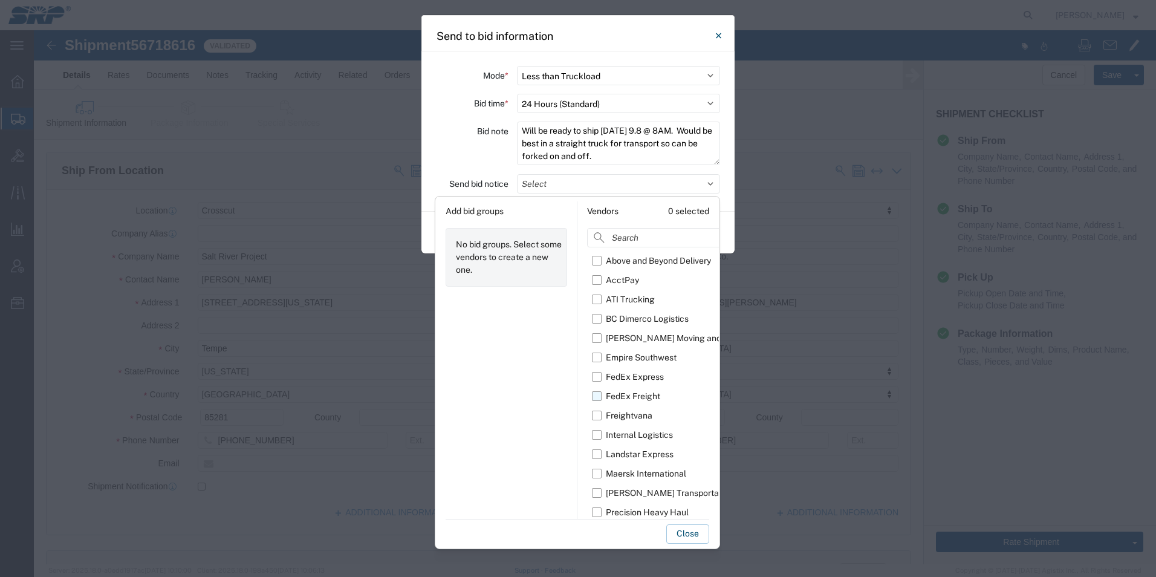
scroll to position [22, 0]
click at [593, 452] on label "Maersk International" at bounding box center [675, 451] width 166 height 19
click at [0, 0] on input "Maersk International" at bounding box center [0, 0] width 0 height 0
click at [576, 535] on div "Close" at bounding box center [578, 531] width 264 height 25
click at [690, 534] on button "Close" at bounding box center [687, 533] width 43 height 19
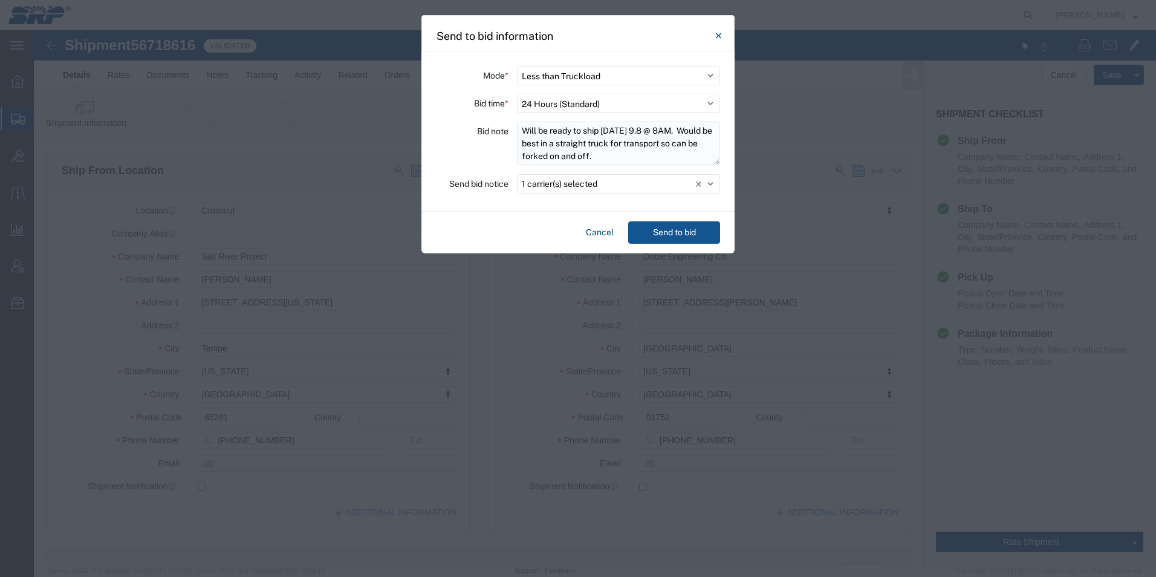
click at [588, 154] on textarea "Will be ready to ship [DATE] 9.8 @ 8AM. Would be best in a straight truck for t…" at bounding box center [618, 144] width 203 height 44
type textarea "Will be ready to ship [DATE] 9.8 @ 8AM. Would be best in a straight truck for t…"
click at [671, 231] on button "Send to bid" at bounding box center [674, 232] width 92 height 22
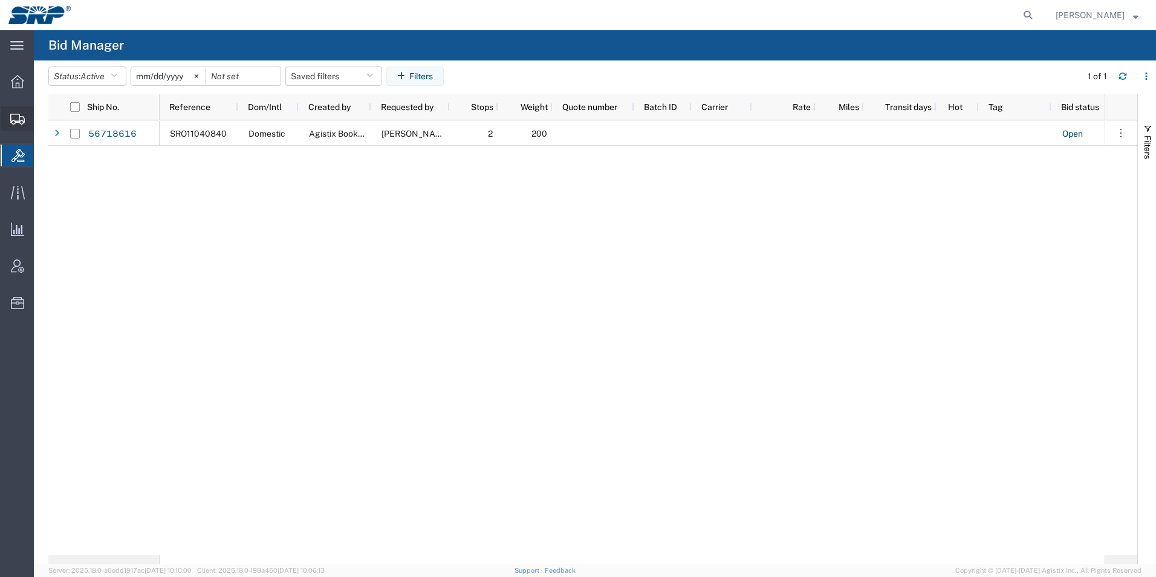
click at [15, 111] on div at bounding box center [18, 118] width 34 height 24
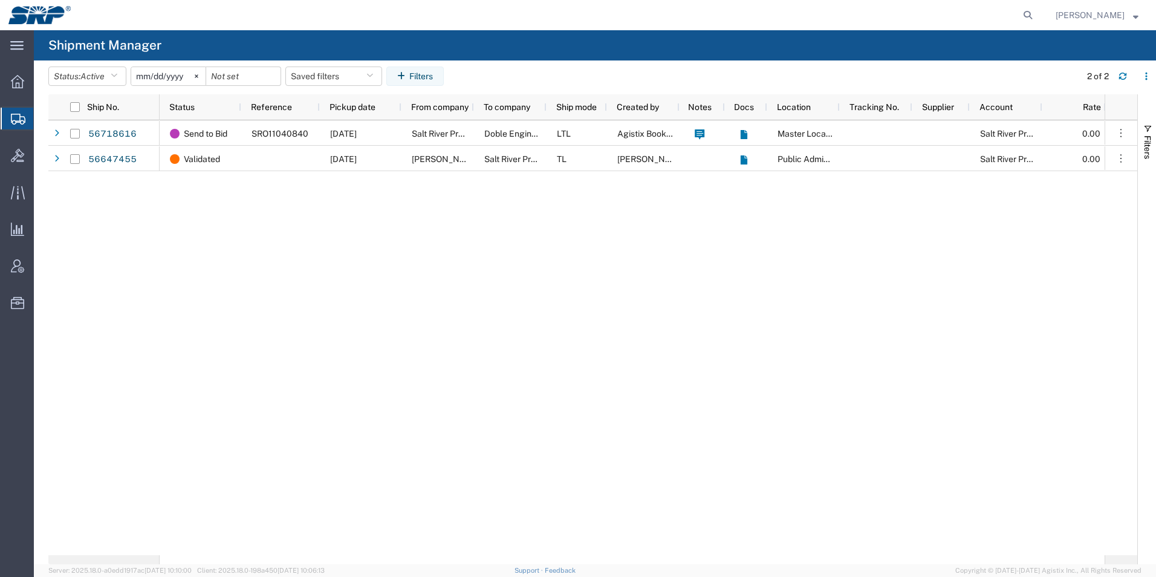
click at [869, 284] on div "Send to Bid SRO11040840 [DATE] Salt River Project Doble Engineering Co. LTL Agi…" at bounding box center [632, 337] width 945 height 435
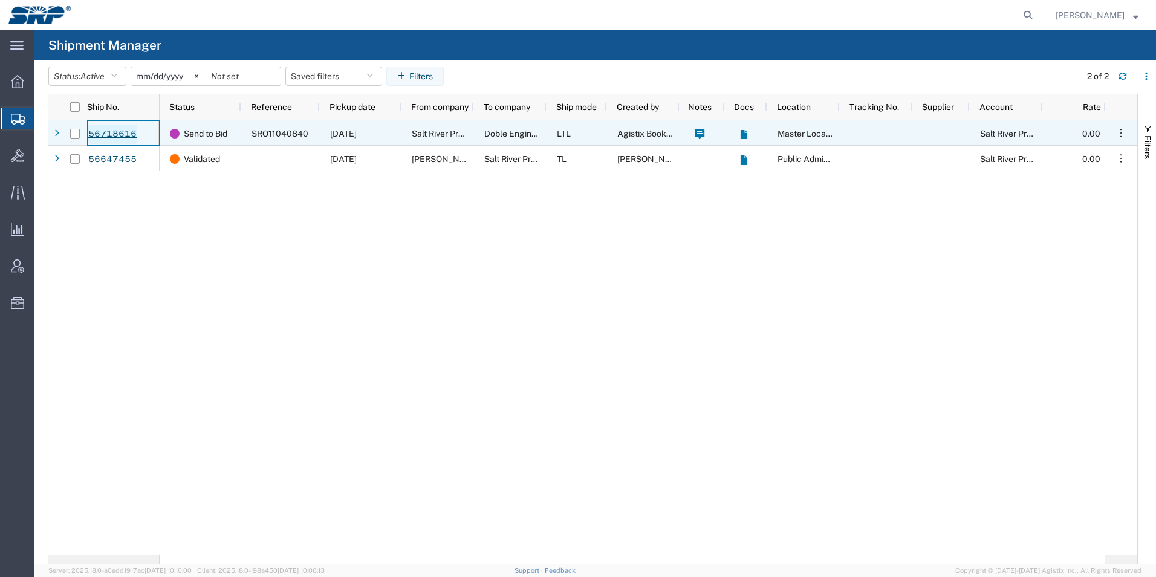
click at [112, 135] on link "56718616" at bounding box center [113, 134] width 50 height 19
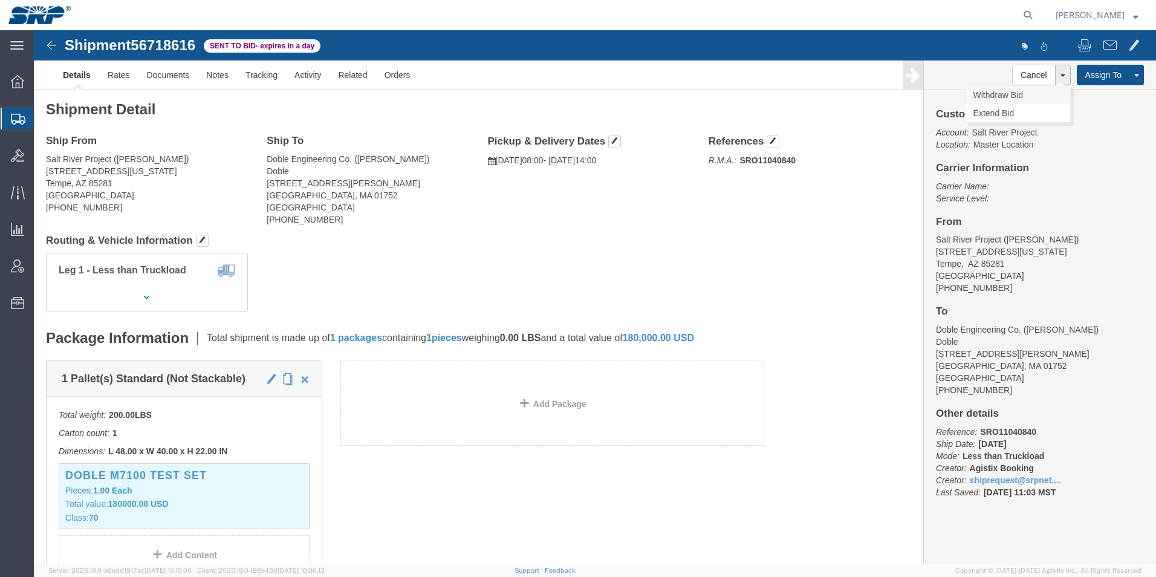
click link "Withdraw Bid"
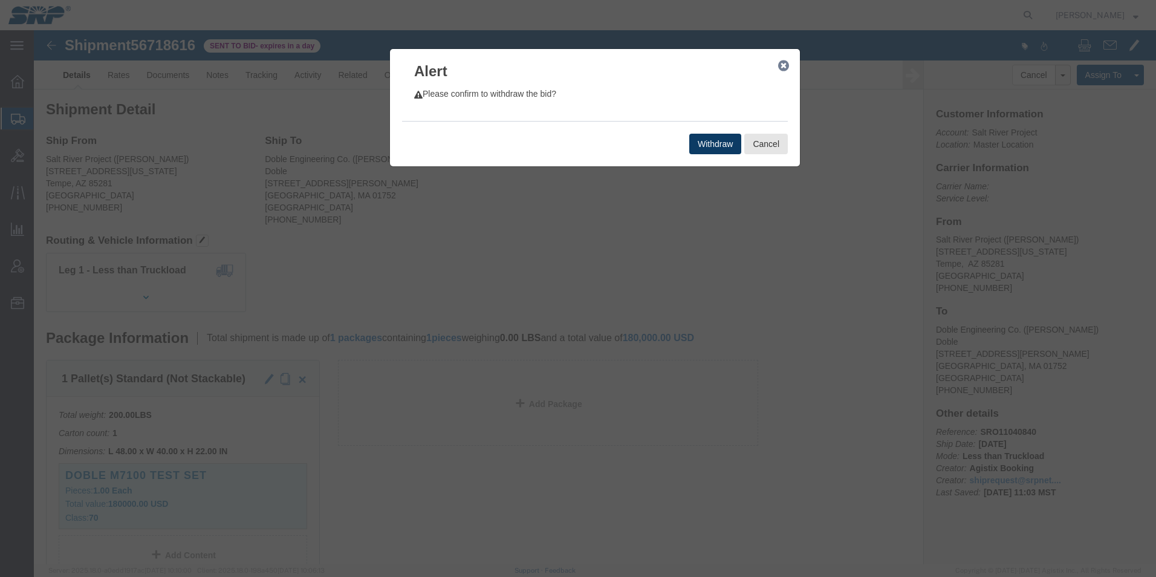
click button "Withdraw"
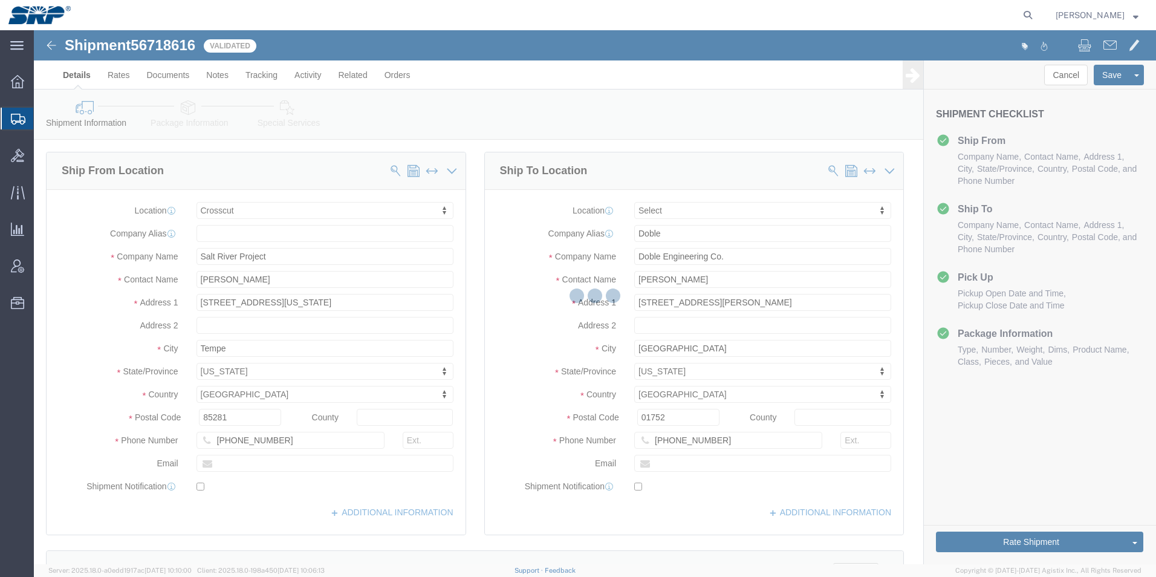
select select "54812"
select select
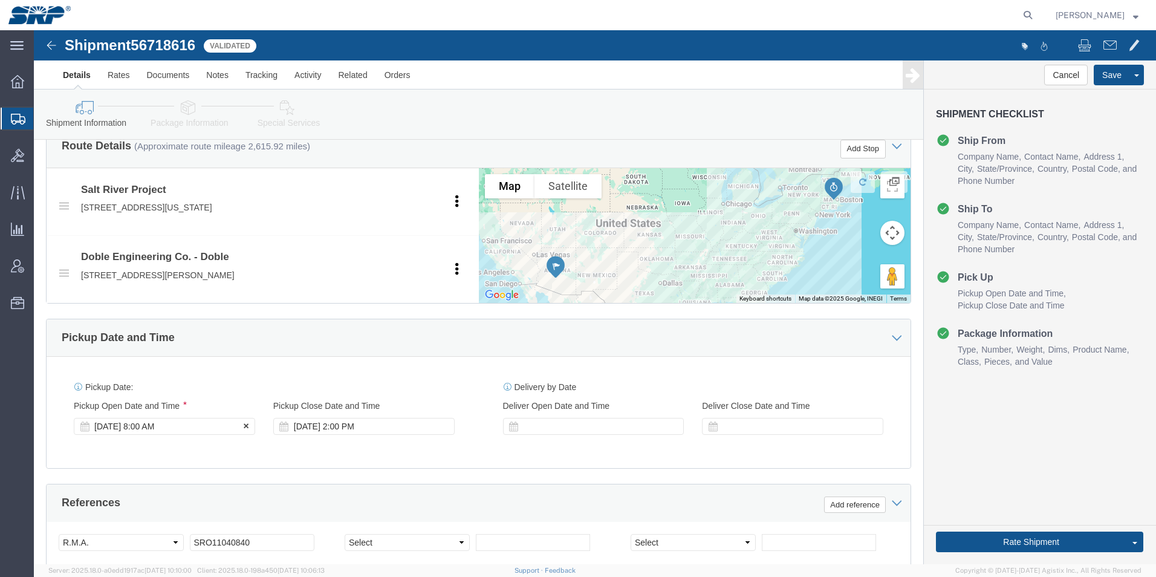
click div "[DATE] 8:00 AM"
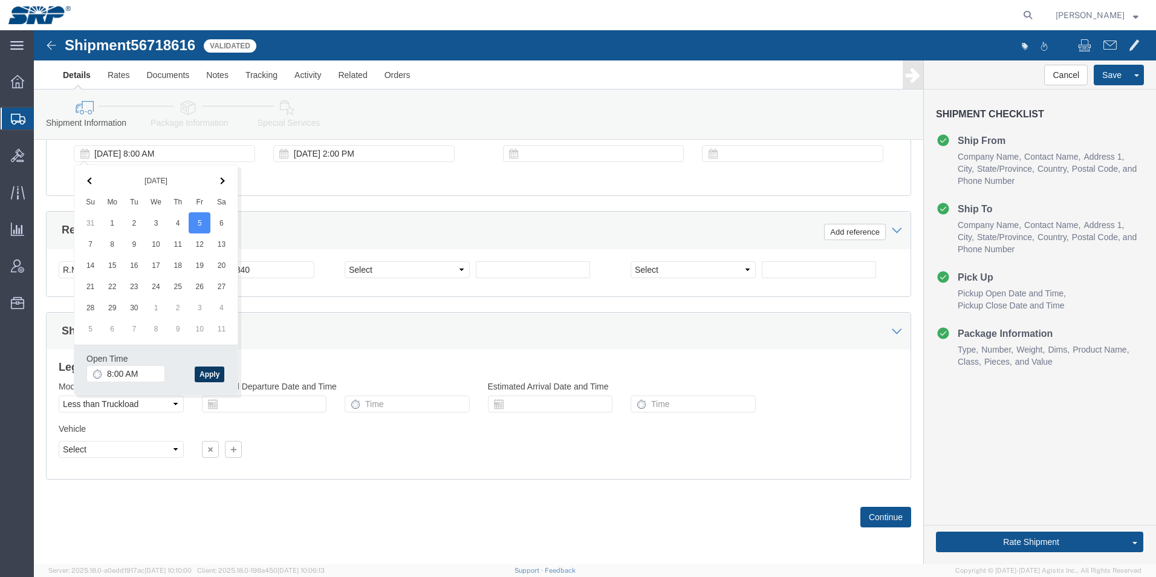
click button "Apply"
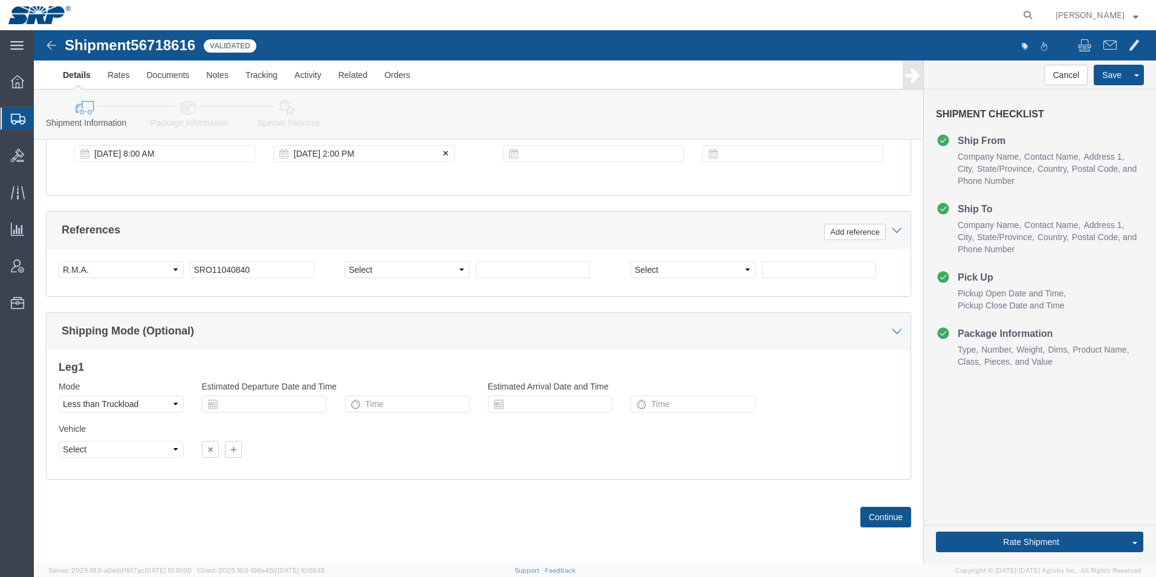
click div "[DATE] 2:00 PM"
click button "Continue"
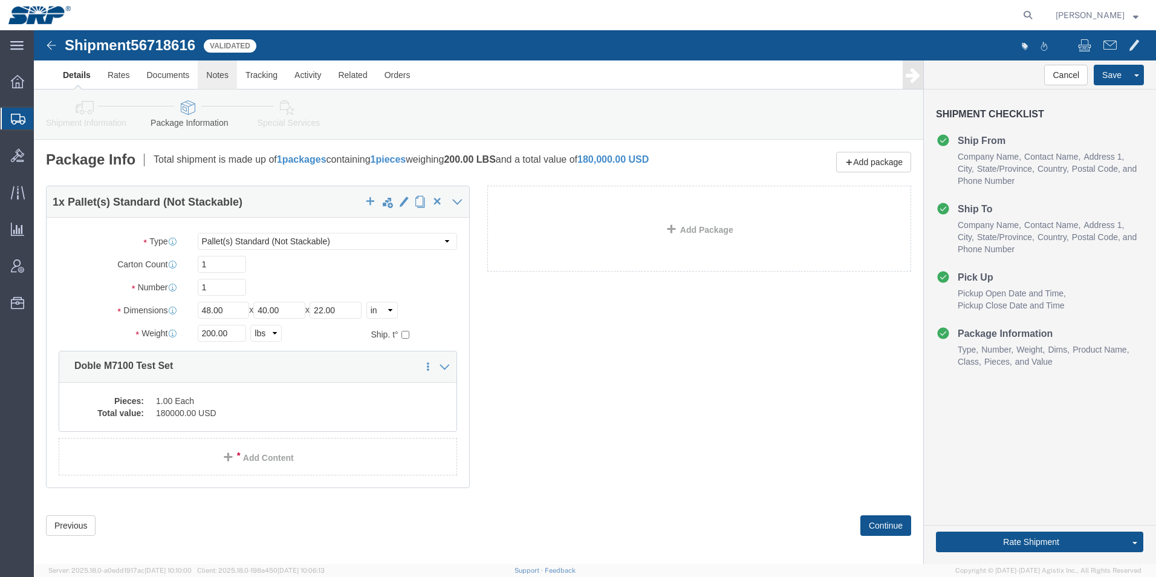
click link "Notes"
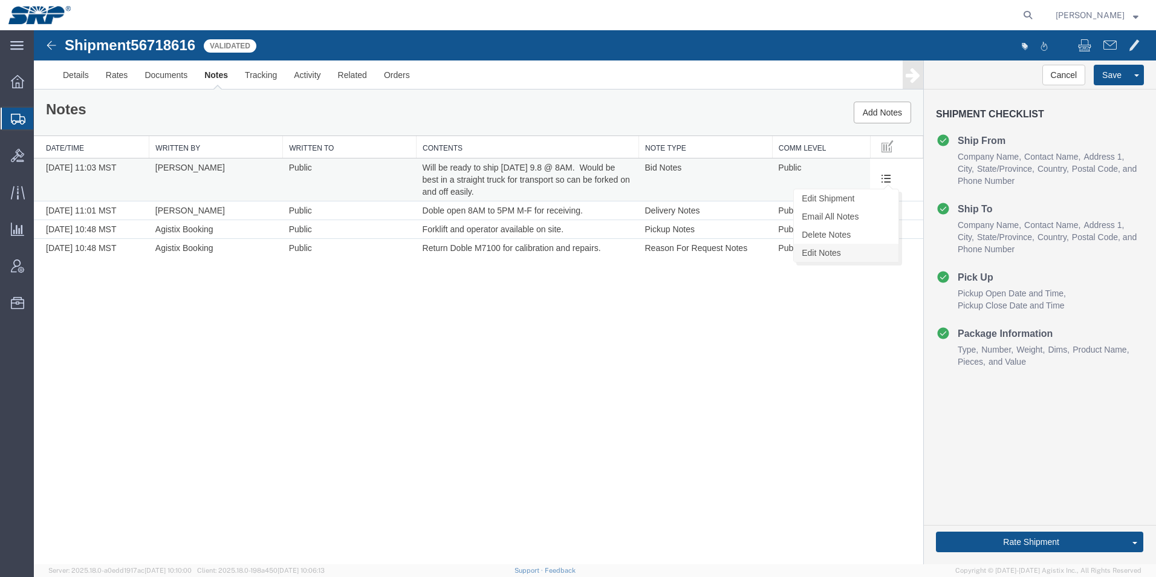
click at [833, 250] on link "Edit Notes" at bounding box center [846, 253] width 105 height 18
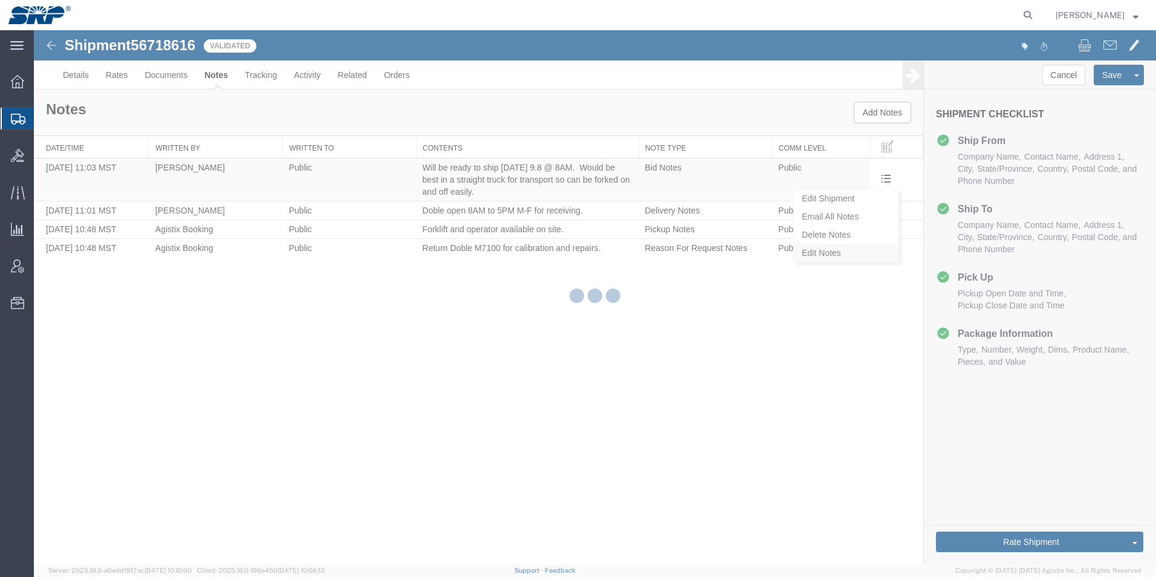
select select "BID_NOTES"
select select "PUBLIC"
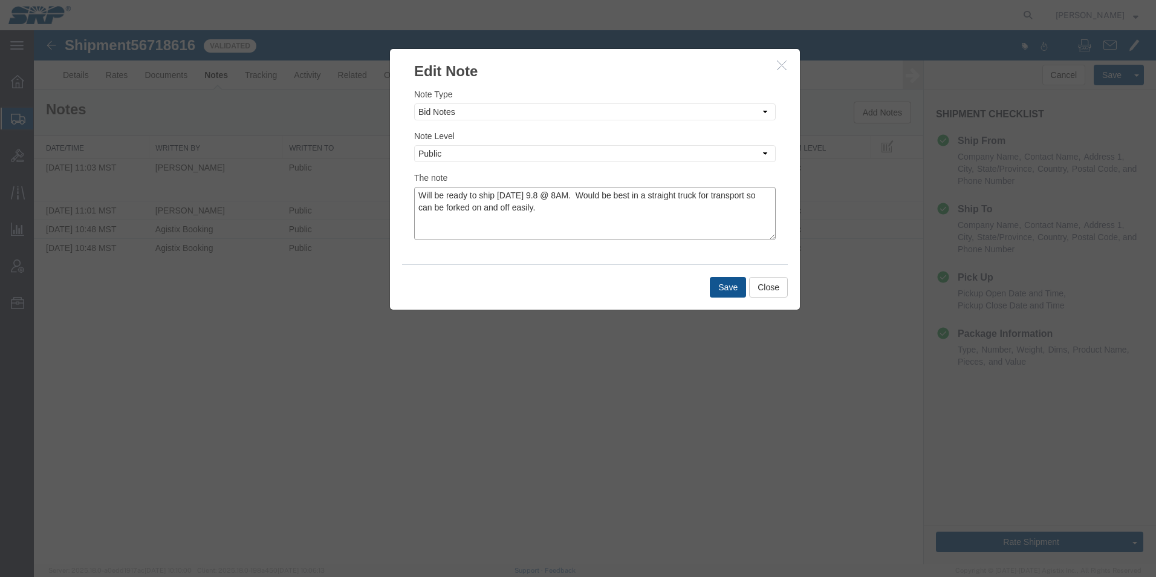
click at [501, 196] on textarea "Will be ready to ship [DATE] 9.8 @ 8AM. Would be best in a straight truck for t…" at bounding box center [595, 213] width 362 height 53
click at [477, 194] on textarea "Pickup will be in building 36. Will be ready to ship [DATE] 9.5 @ 8AM. Would be…" at bounding box center [595, 213] width 362 height 53
type textarea "Pickup will be at building 36 not warehouse. Will be ready to ship [DATE] 9.5 @…"
click at [726, 285] on button "Save" at bounding box center [728, 287] width 36 height 21
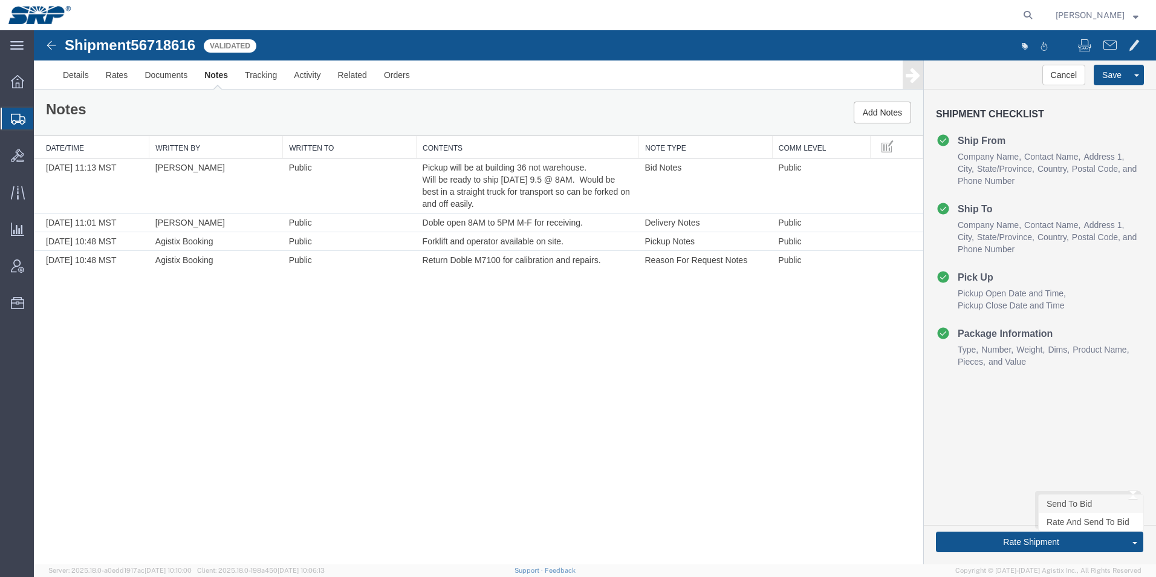
click at [1064, 504] on link "Send To Bid" at bounding box center [1091, 504] width 105 height 18
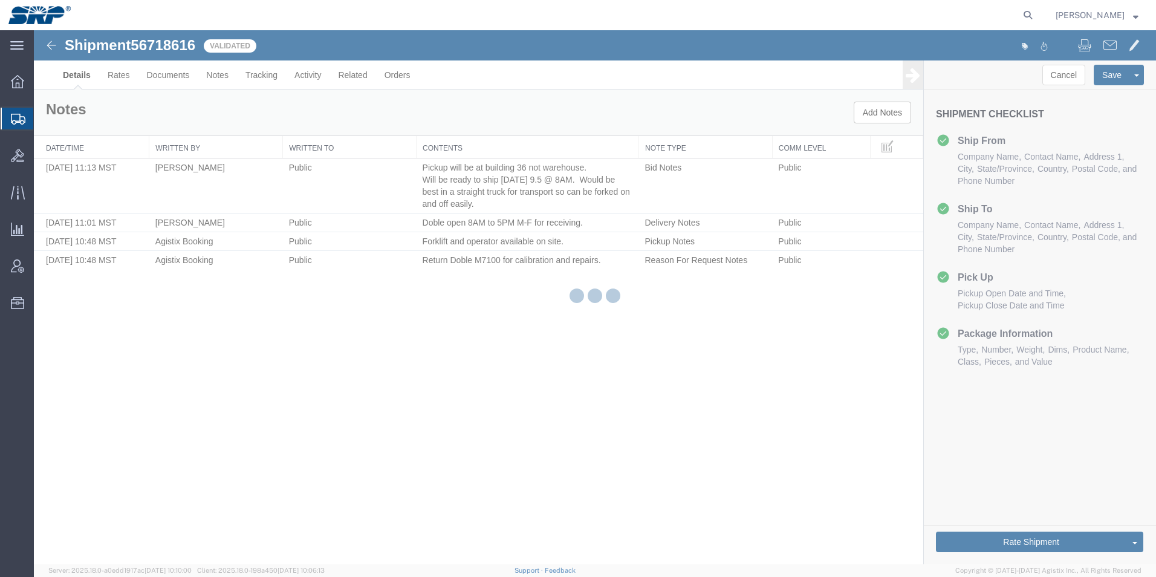
select select "54812"
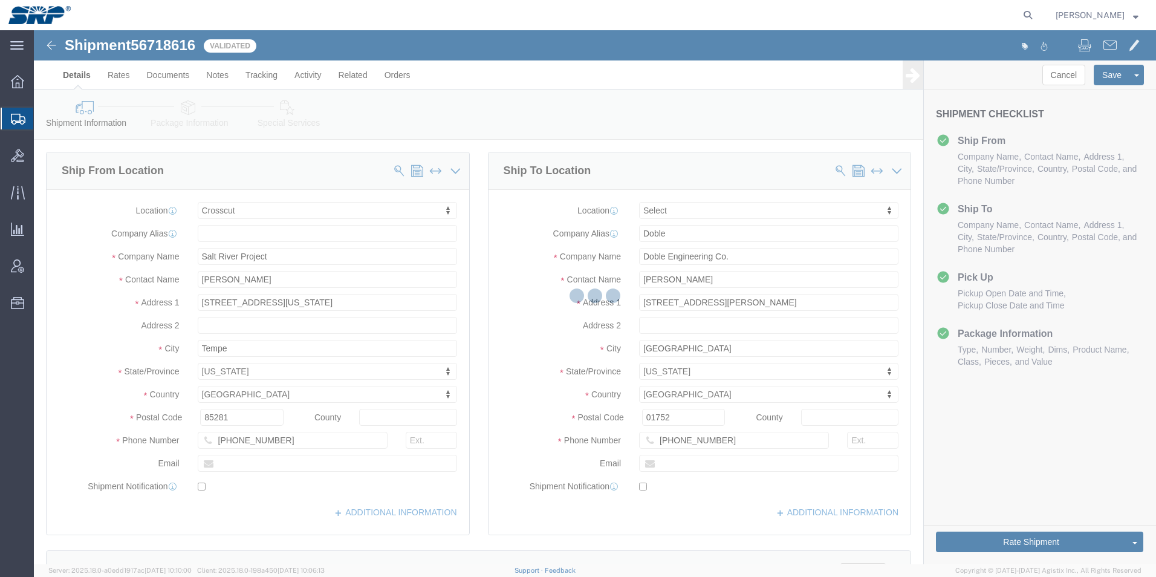
select select "LTL"
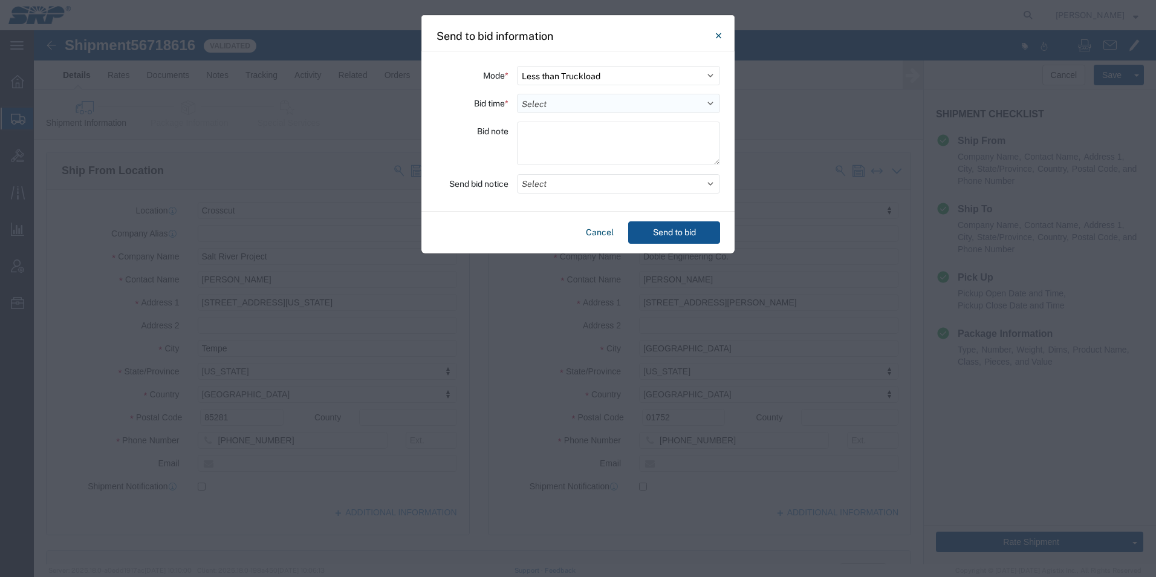
click at [555, 97] on select "Select 30 Min (Rush) 1 Hour (Rush) 2 Hours (Rush) 4 Hours (Rush) 8 Hours (Rush)…" at bounding box center [618, 103] width 203 height 19
click at [517, 94] on select "Select 30 Min (Rush) 1 Hour (Rush) 2 Hours (Rush) 4 Hours (Rush) 8 Hours (Rush)…" at bounding box center [618, 103] width 203 height 19
click at [558, 97] on select "Select 30 Min (Rush) 1 Hour (Rush) 2 Hours (Rush) 4 Hours (Rush) 8 Hours (Rush)…" at bounding box center [618, 103] width 203 height 19
select select "4"
click at [517, 94] on select "Select 30 Min (Rush) 1 Hour (Rush) 2 Hours (Rush) 4 Hours (Rush) 8 Hours (Rush)…" at bounding box center [618, 103] width 203 height 19
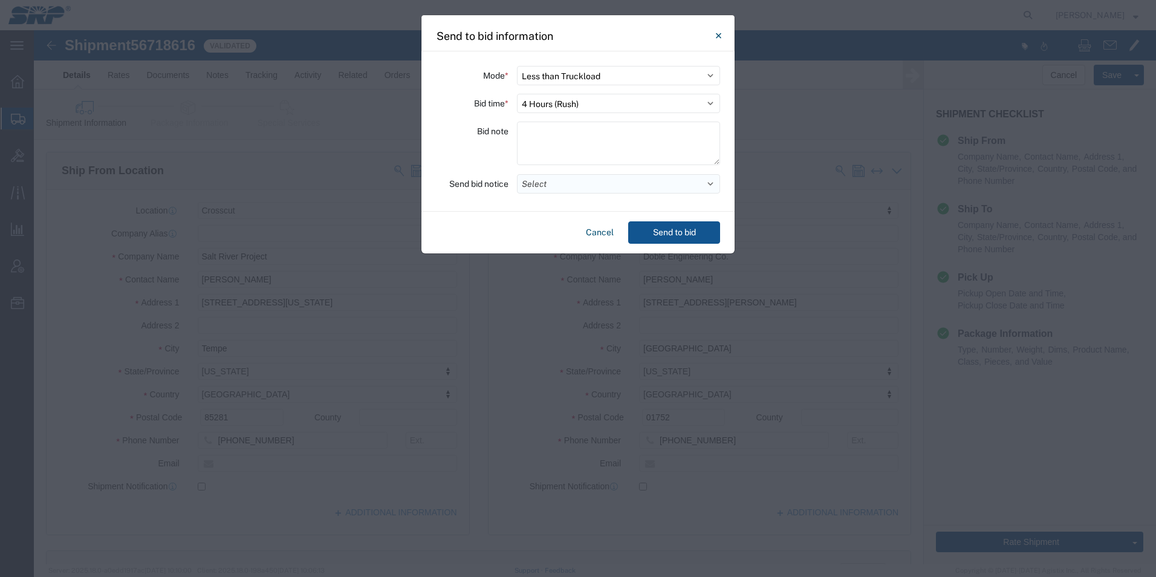
click at [587, 191] on button "Select" at bounding box center [618, 183] width 203 height 19
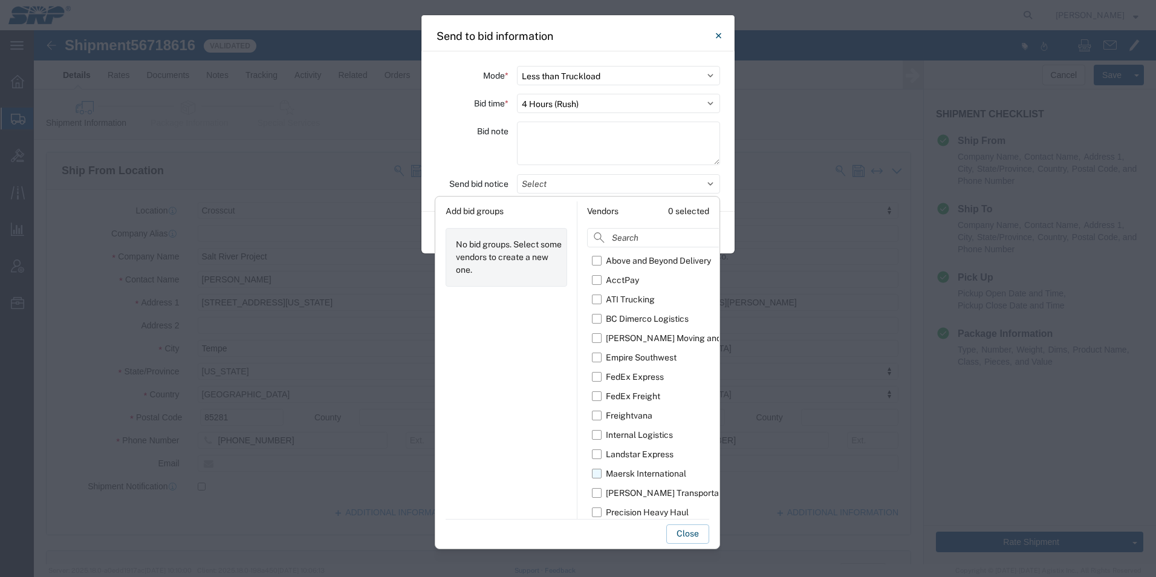
click at [600, 472] on label "Maersk International" at bounding box center [675, 473] width 166 height 19
click at [0, 0] on input "Maersk International" at bounding box center [0, 0] width 0 height 0
click at [593, 540] on div "Close" at bounding box center [578, 531] width 264 height 25
click at [596, 143] on textarea at bounding box center [618, 144] width 203 height 44
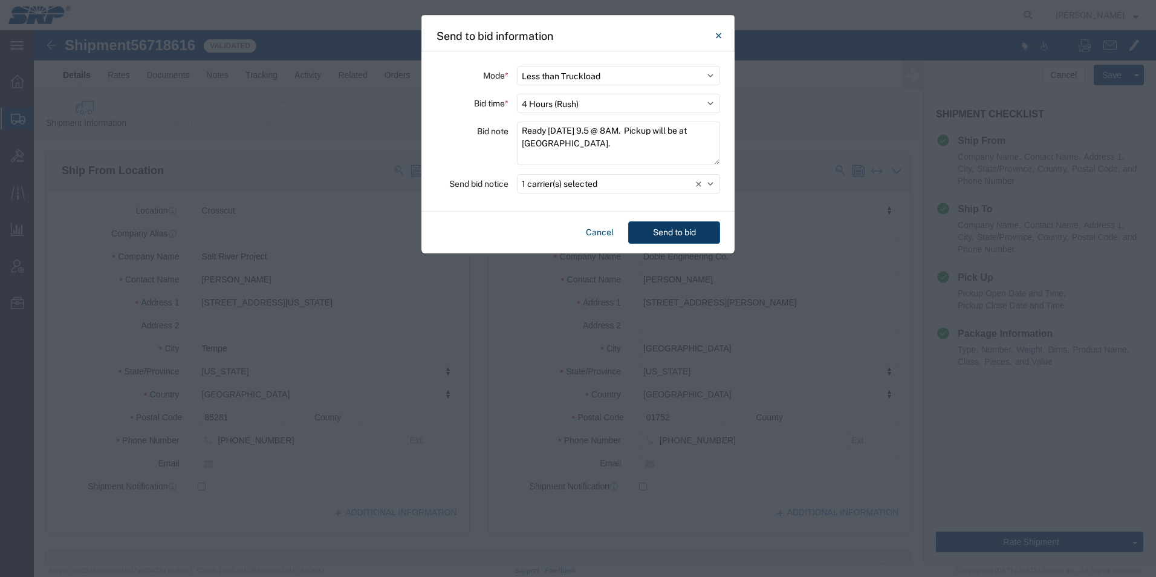
type textarea "Ready [DATE] 9.5 @ 8AM. Pickup will be at [GEOGRAPHIC_DATA]."
click at [672, 236] on button "Send to bid" at bounding box center [674, 232] width 92 height 22
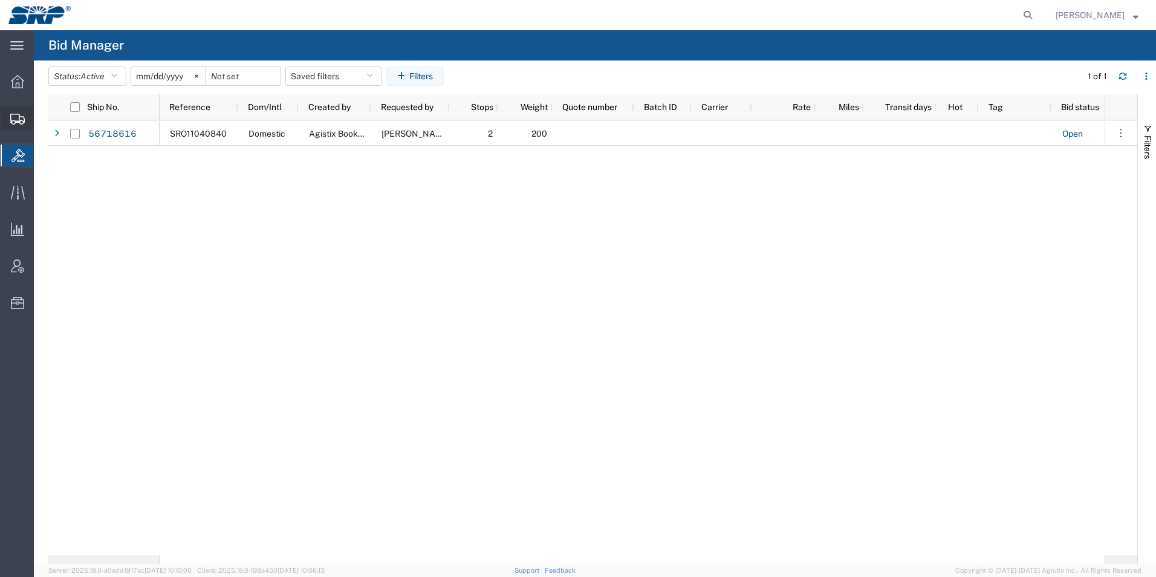
click at [8, 108] on div at bounding box center [18, 118] width 34 height 24
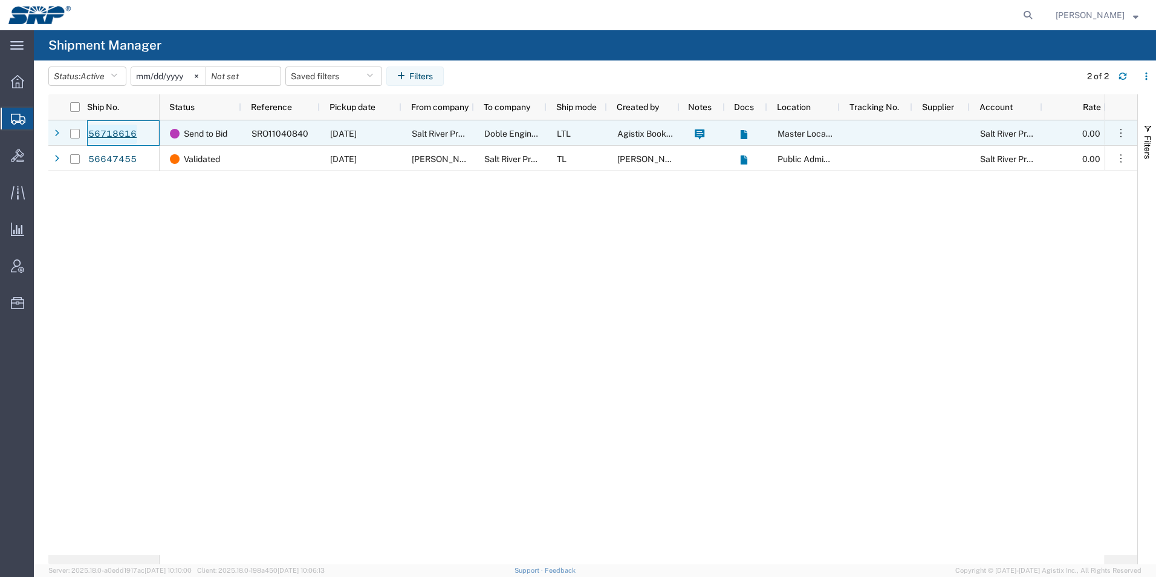
click at [120, 135] on link "56718616" at bounding box center [113, 134] width 50 height 19
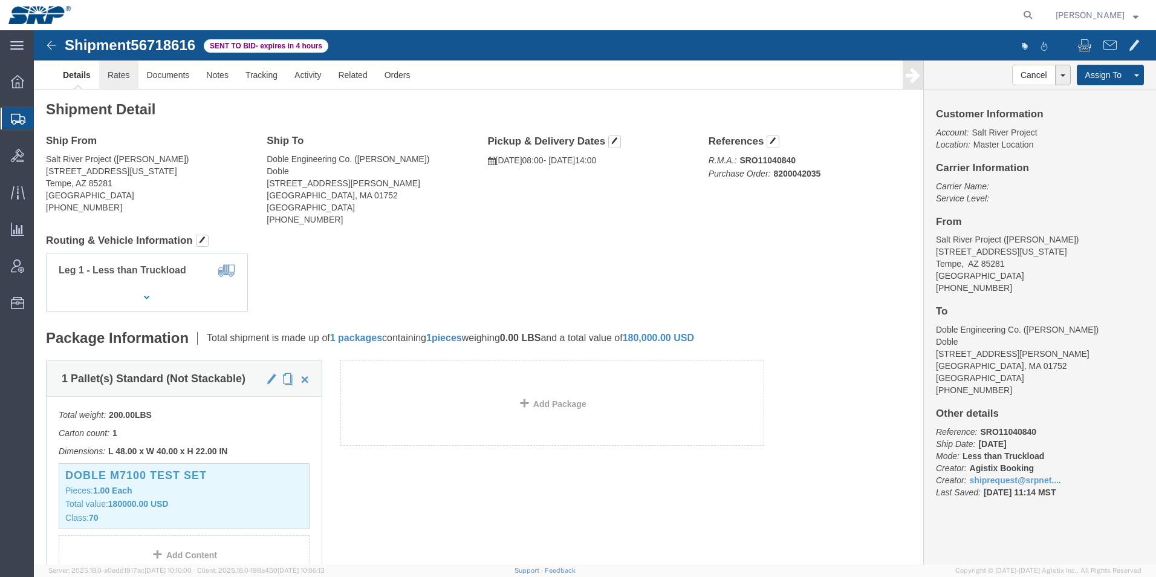
click link "Rates"
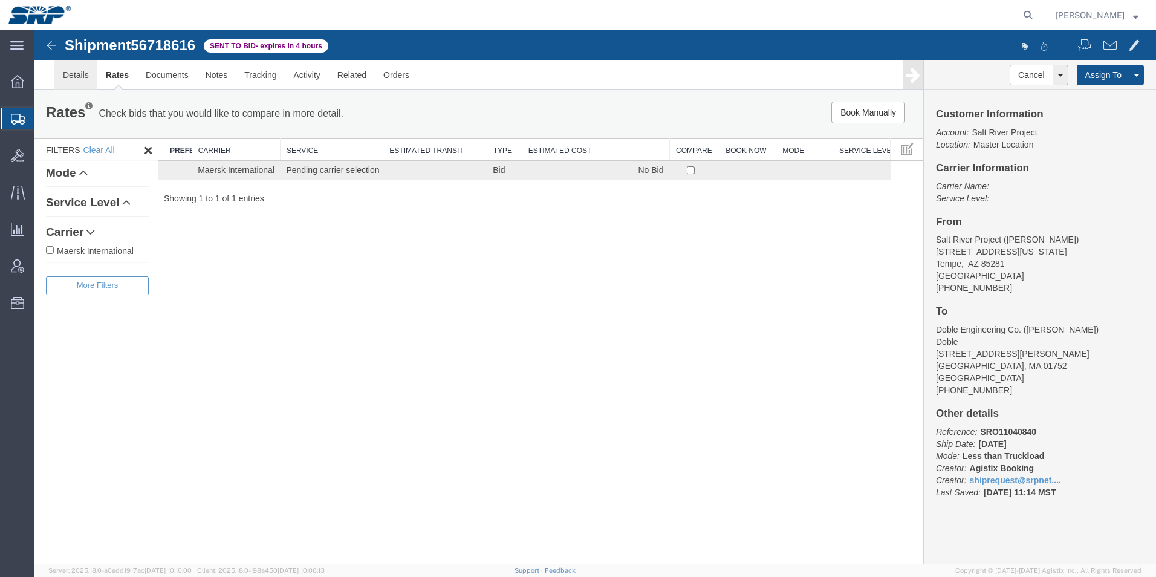
click at [73, 71] on link "Details" at bounding box center [75, 74] width 43 height 29
